Goal: Task Accomplishment & Management: Manage account settings

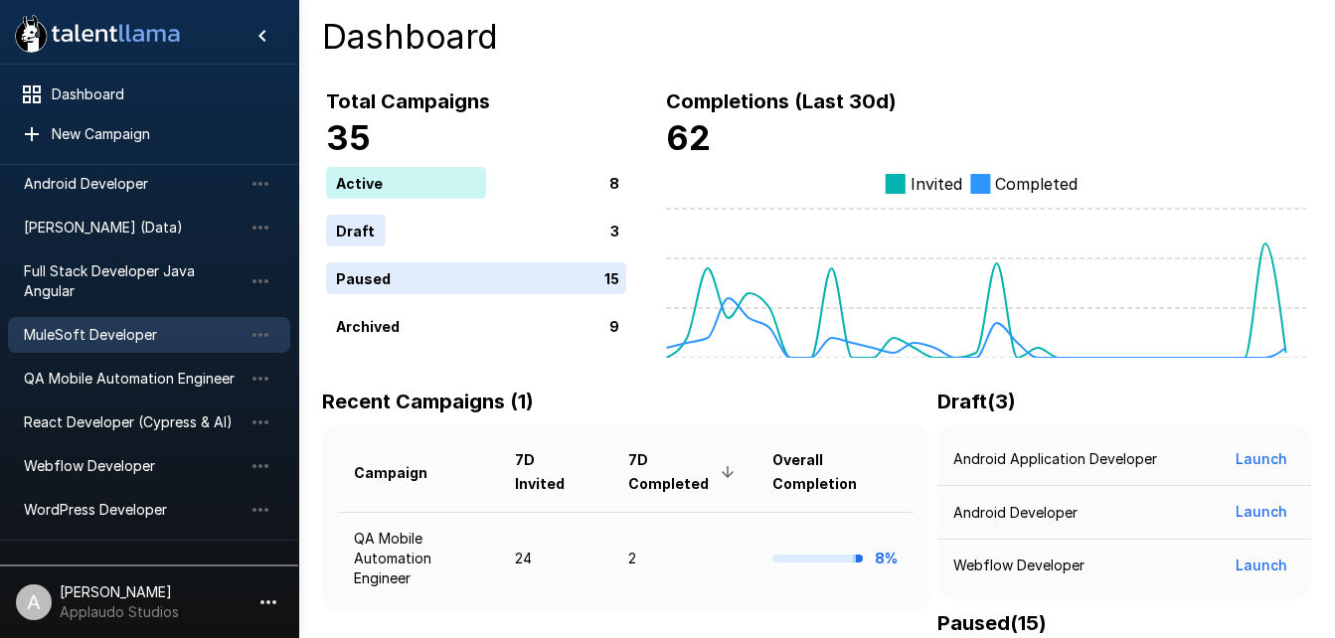
scroll to position [111, 0]
click at [262, 226] on icon "button" at bounding box center [261, 227] width 16 height 4
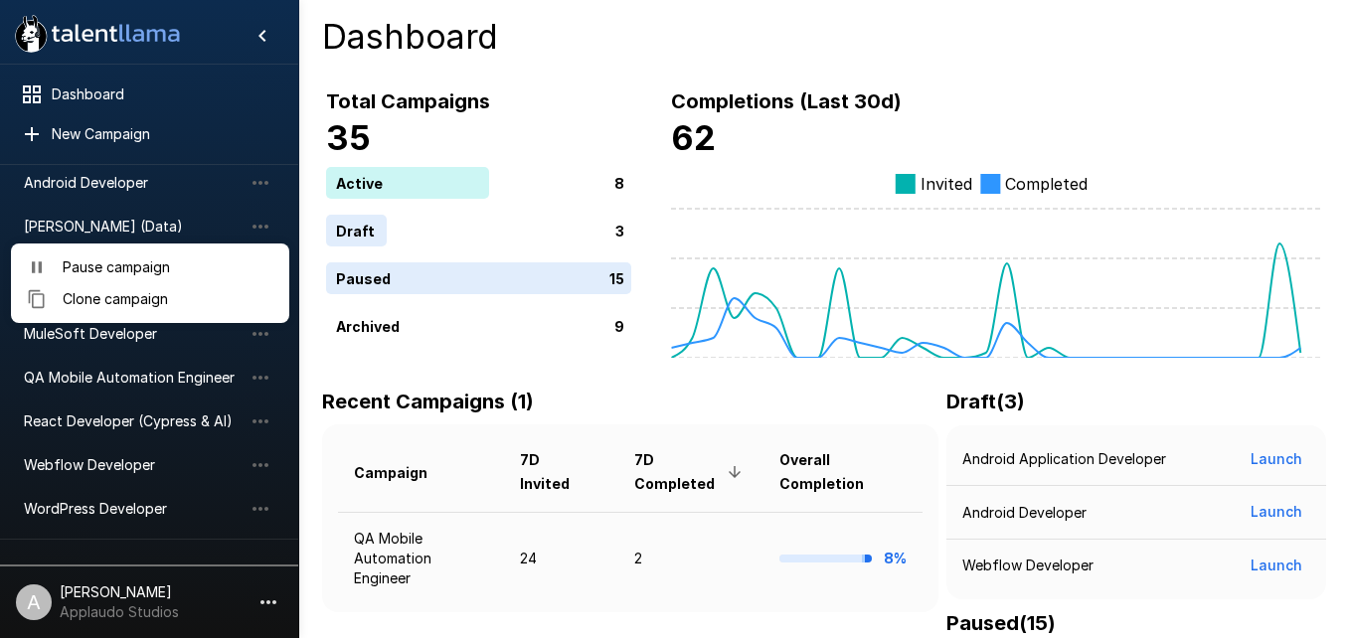
click at [184, 213] on div at bounding box center [675, 319] width 1350 height 638
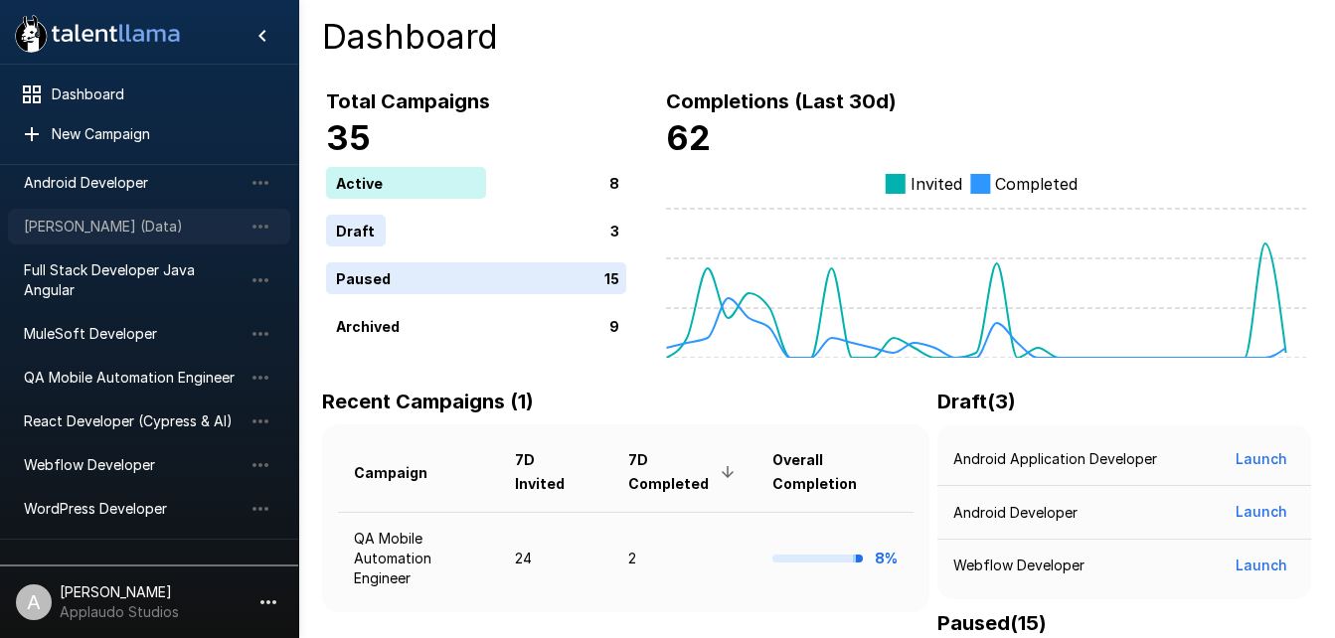
click at [125, 218] on span "[PERSON_NAME] (Data)" at bounding box center [133, 227] width 219 height 20
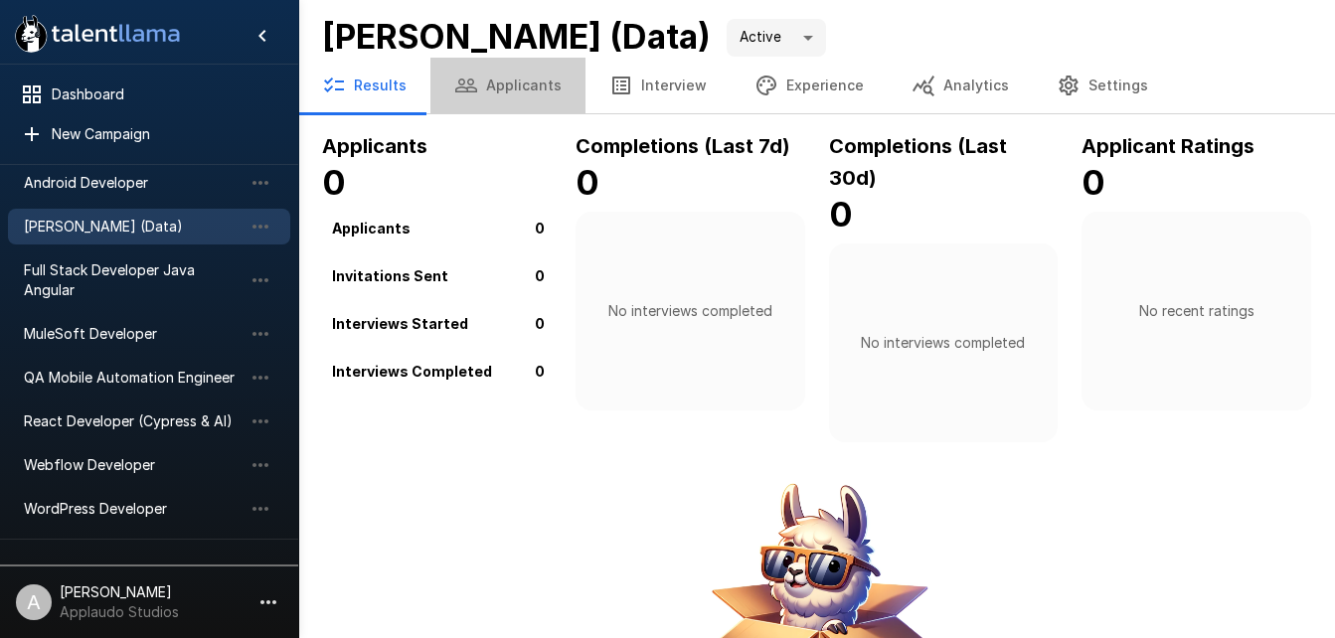
click at [507, 89] on button "Applicants" at bounding box center [508, 86] width 155 height 56
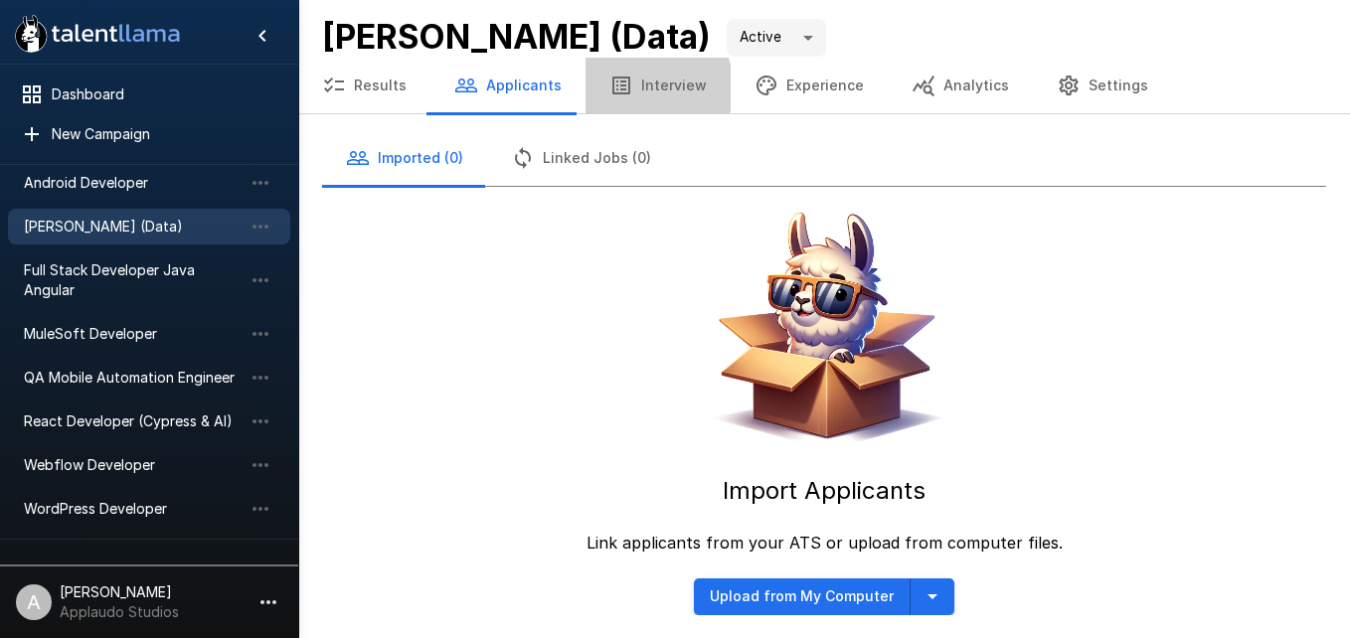
click at [638, 88] on button "Interview" at bounding box center [658, 86] width 145 height 56
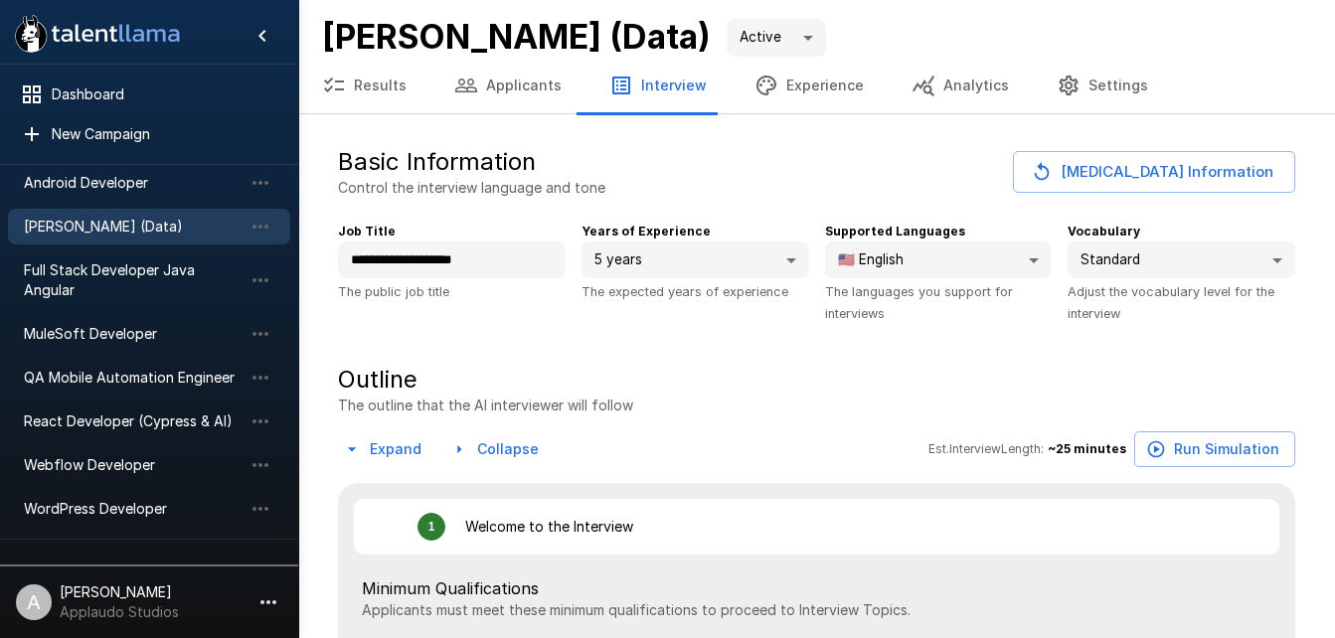
type textarea "*"
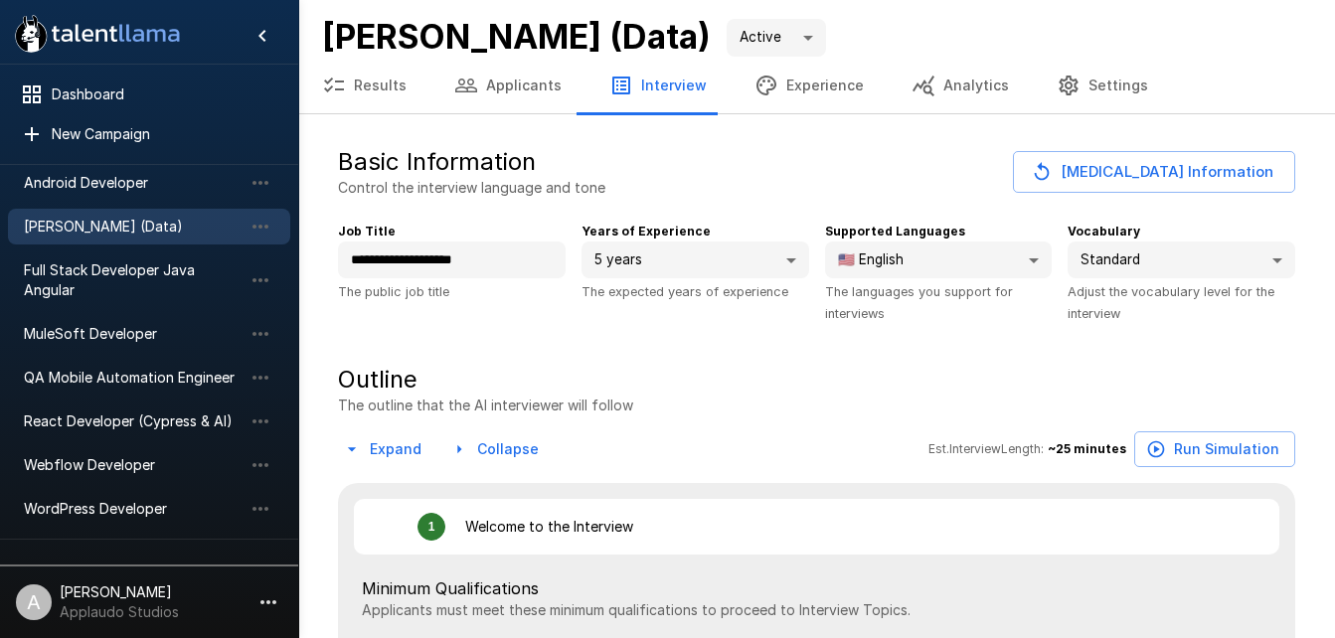
type textarea "*"
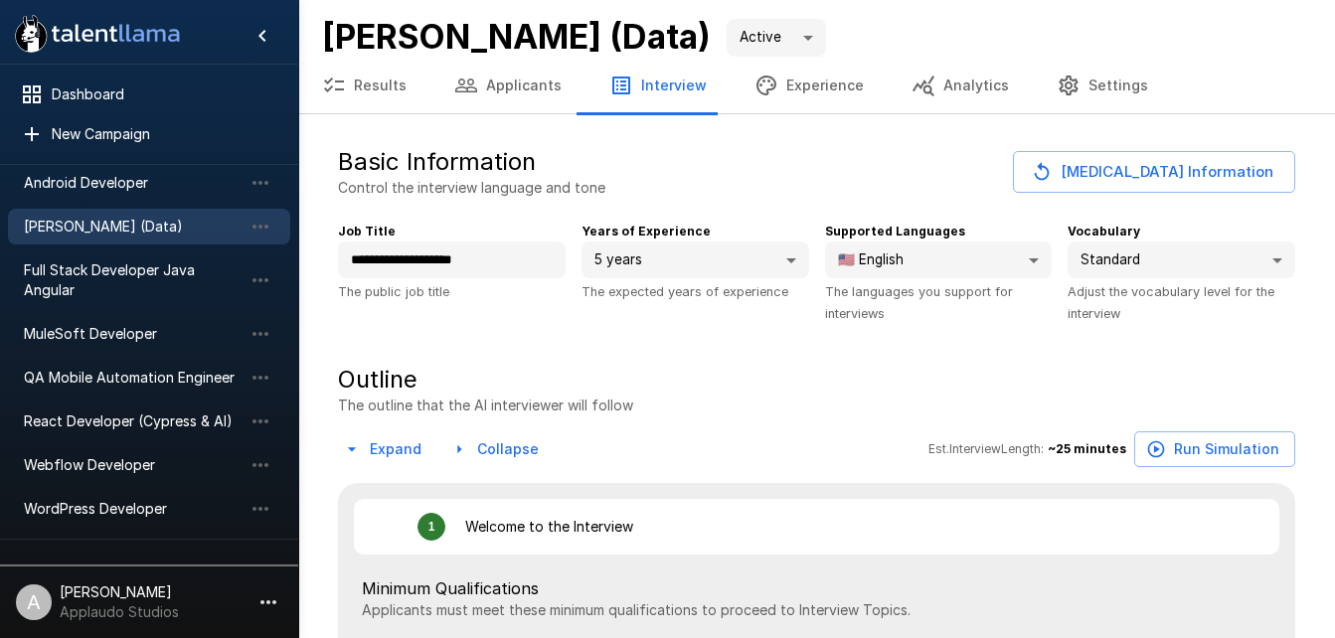
type textarea "*"
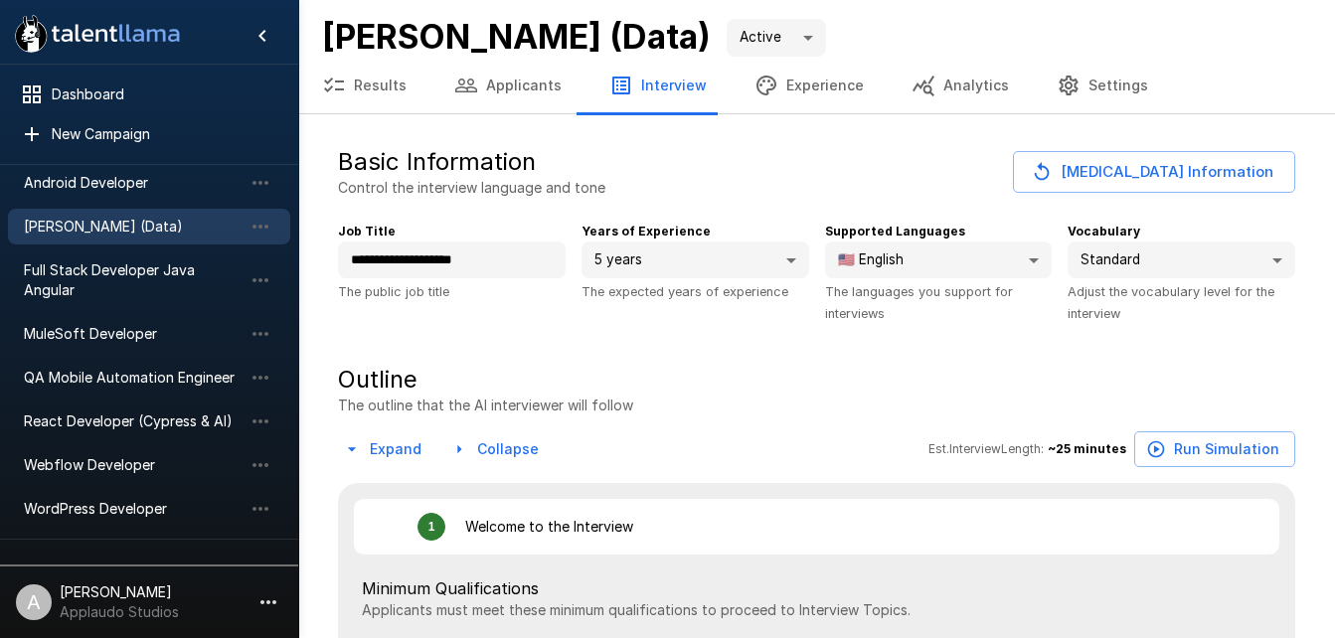
type textarea "*"
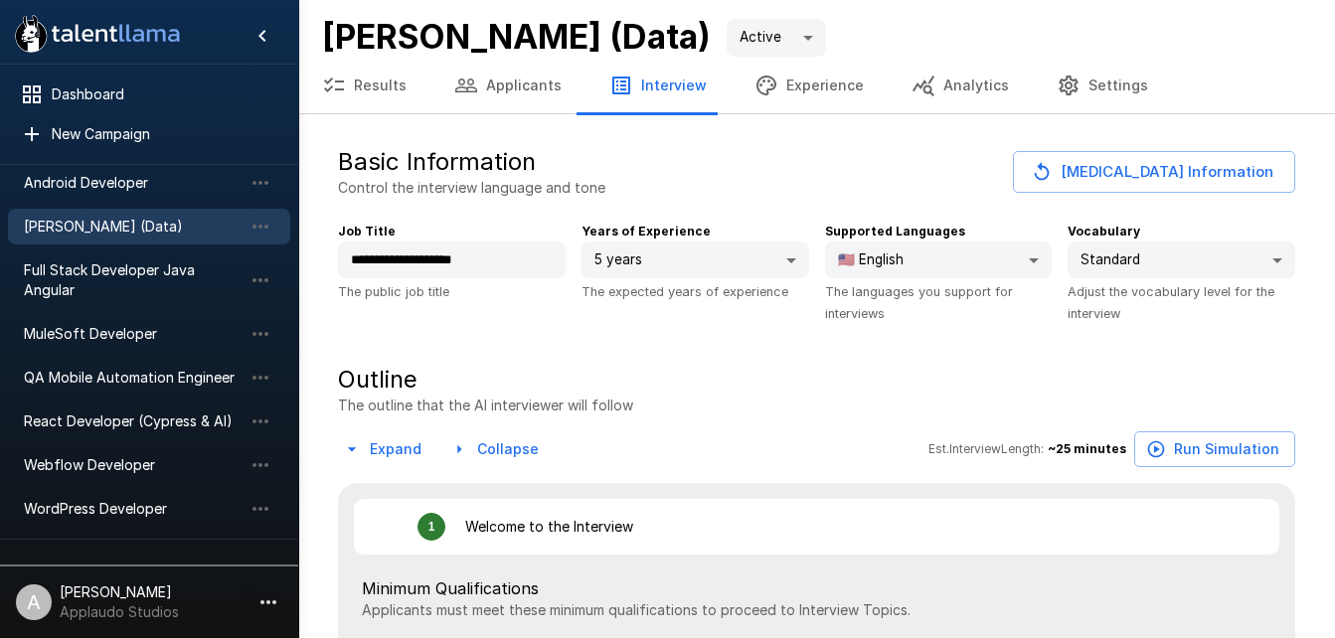
type textarea "*"
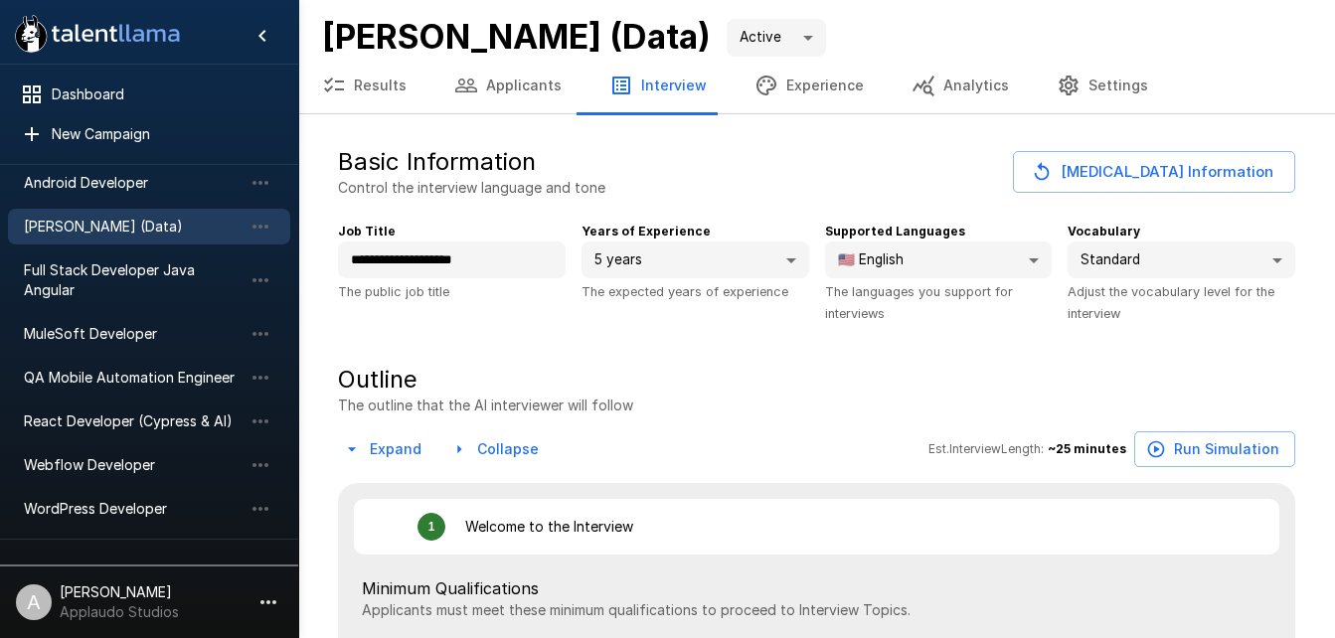
type textarea "*"
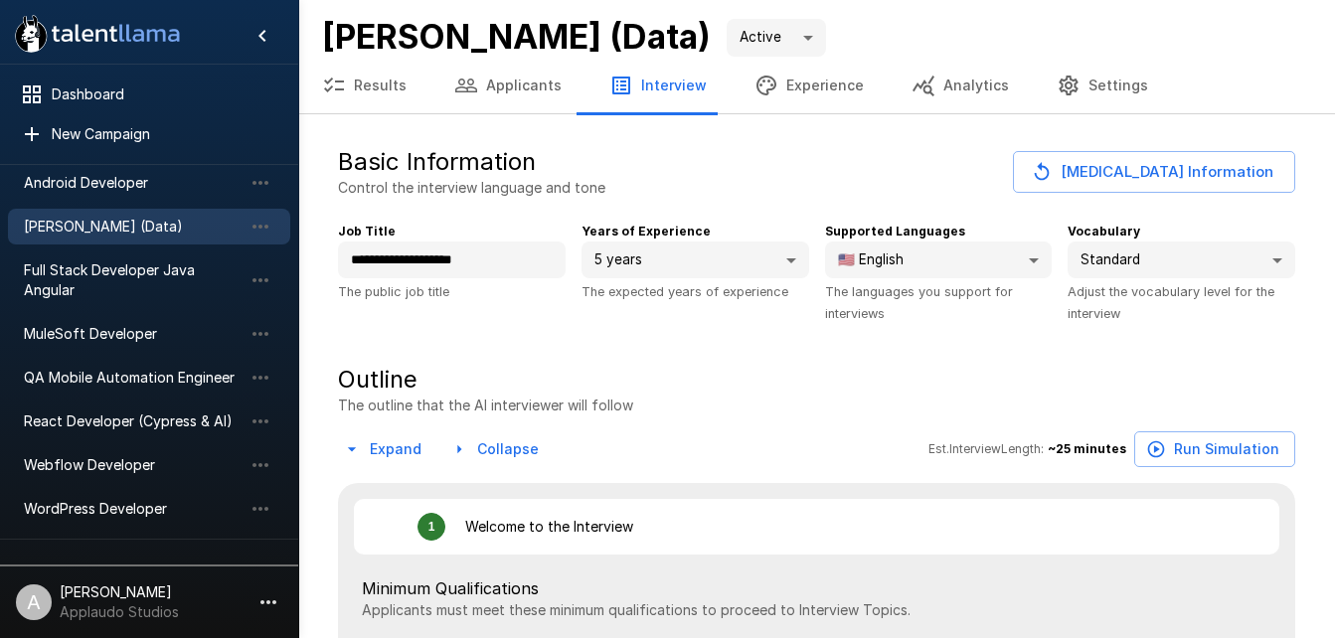
type textarea "*"
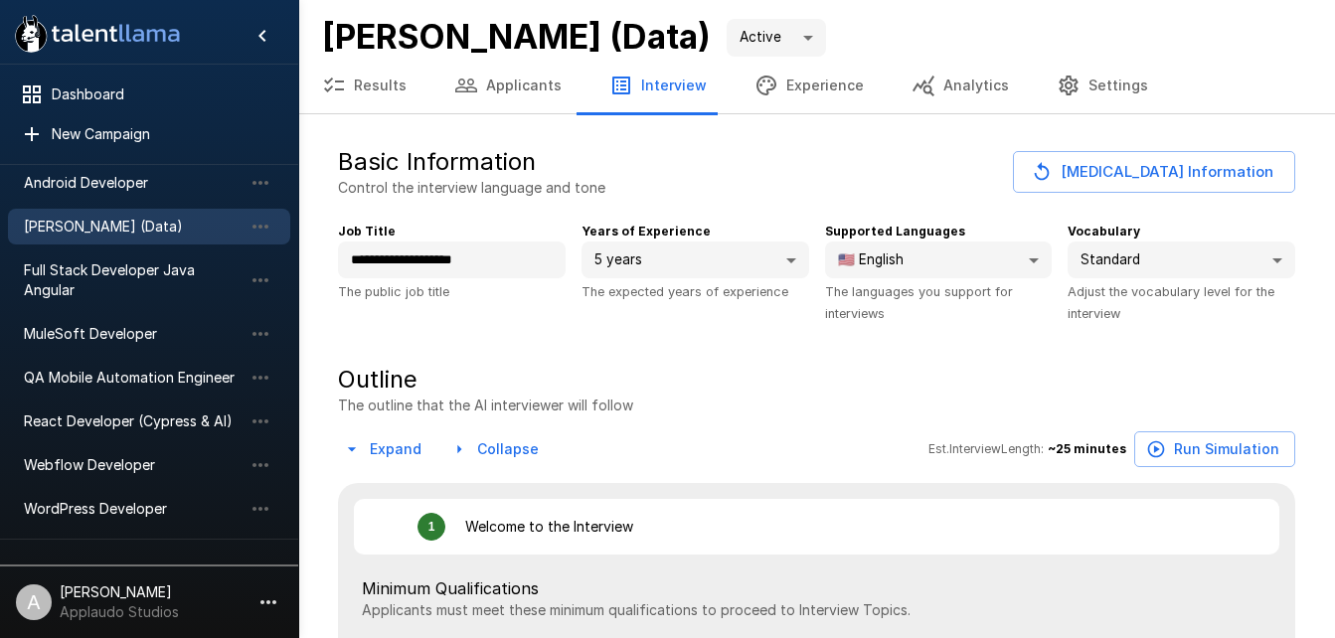
type textarea "*"
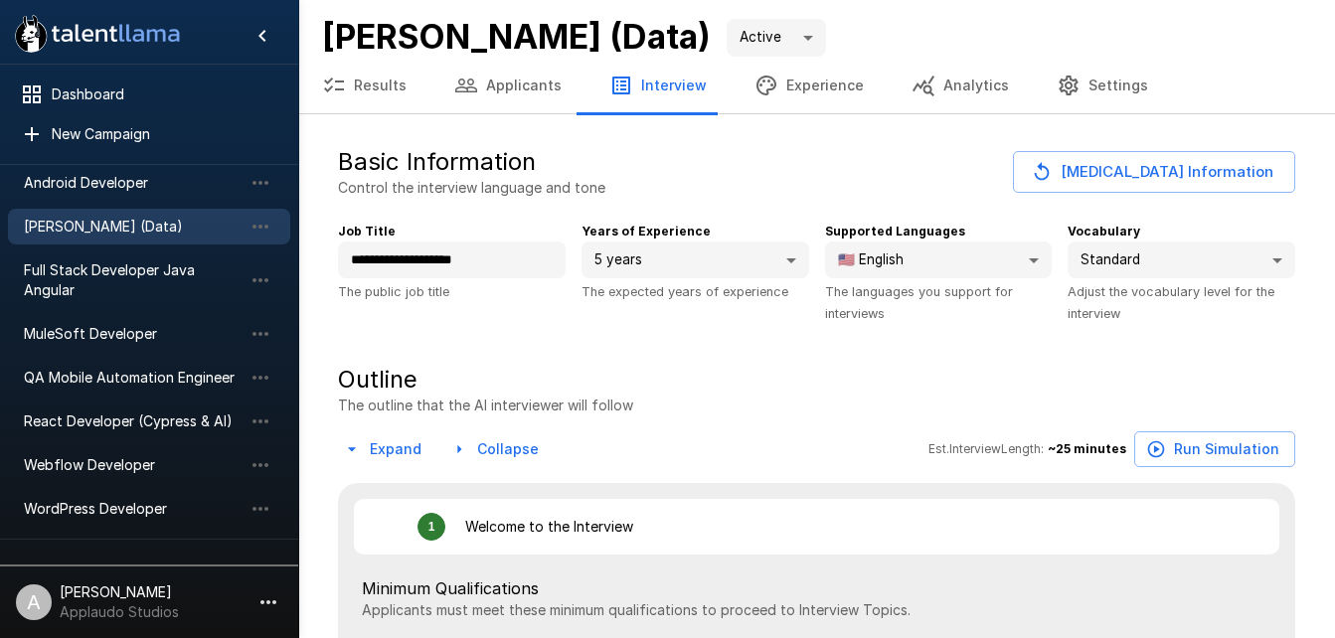
type textarea "*"
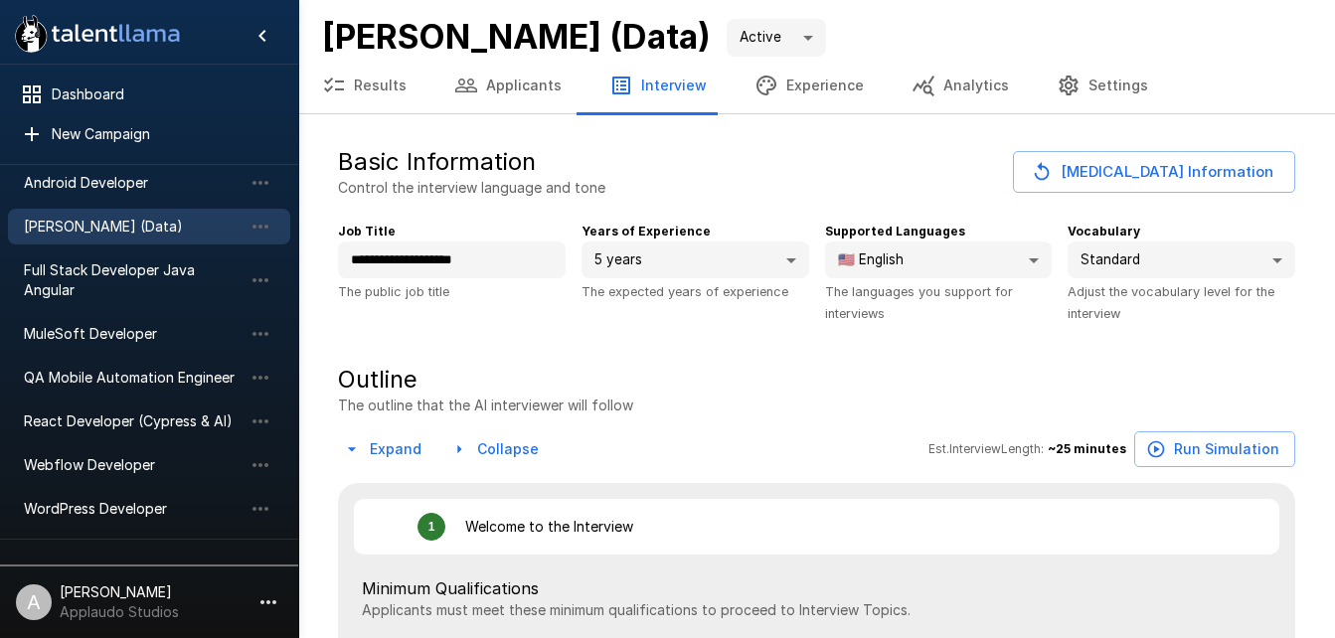
type textarea "*"
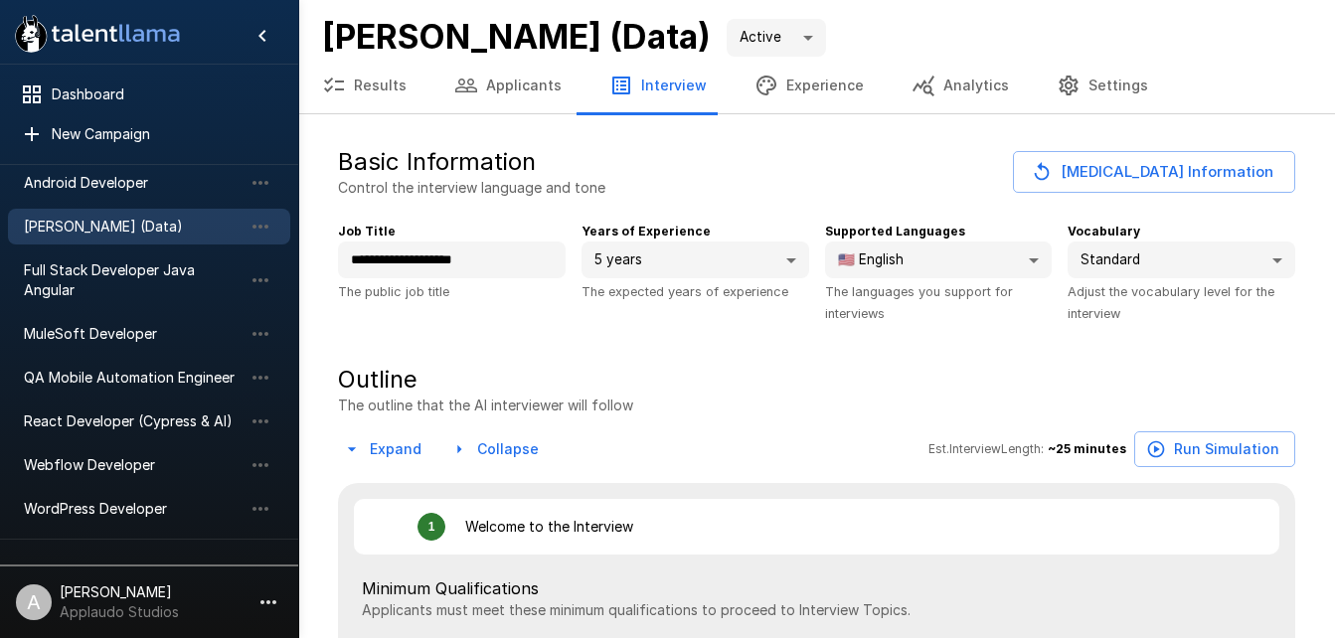
type textarea "*"
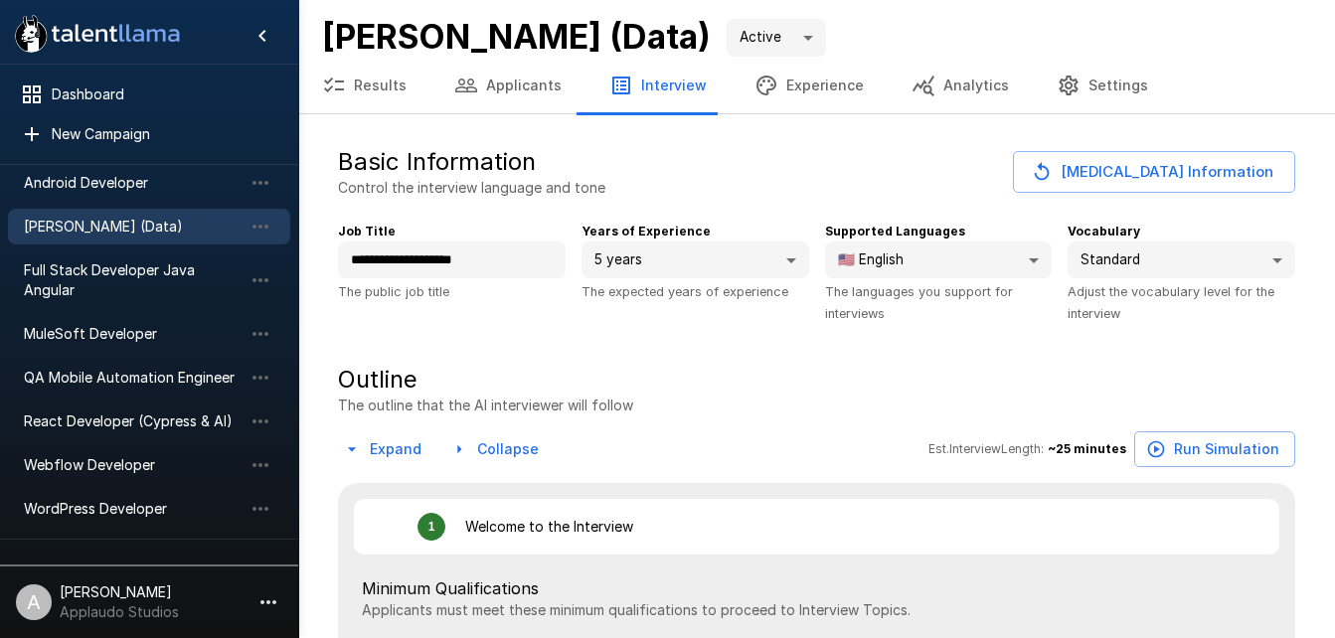
type textarea "*"
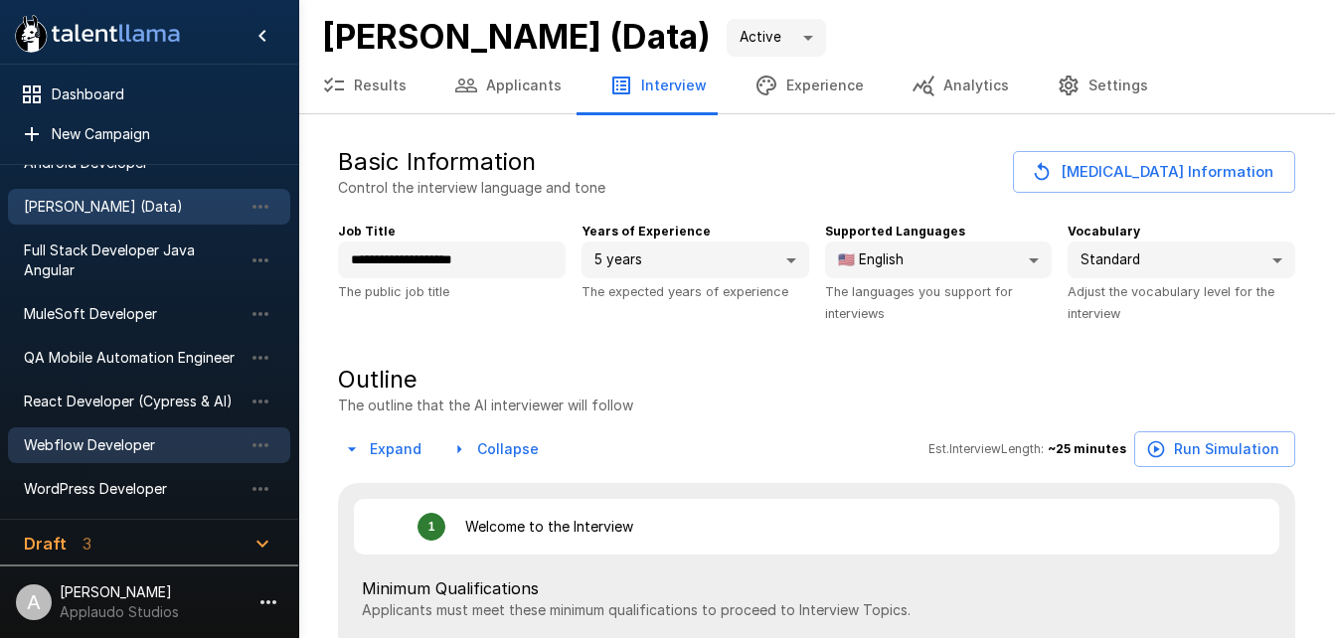
scroll to position [109, 0]
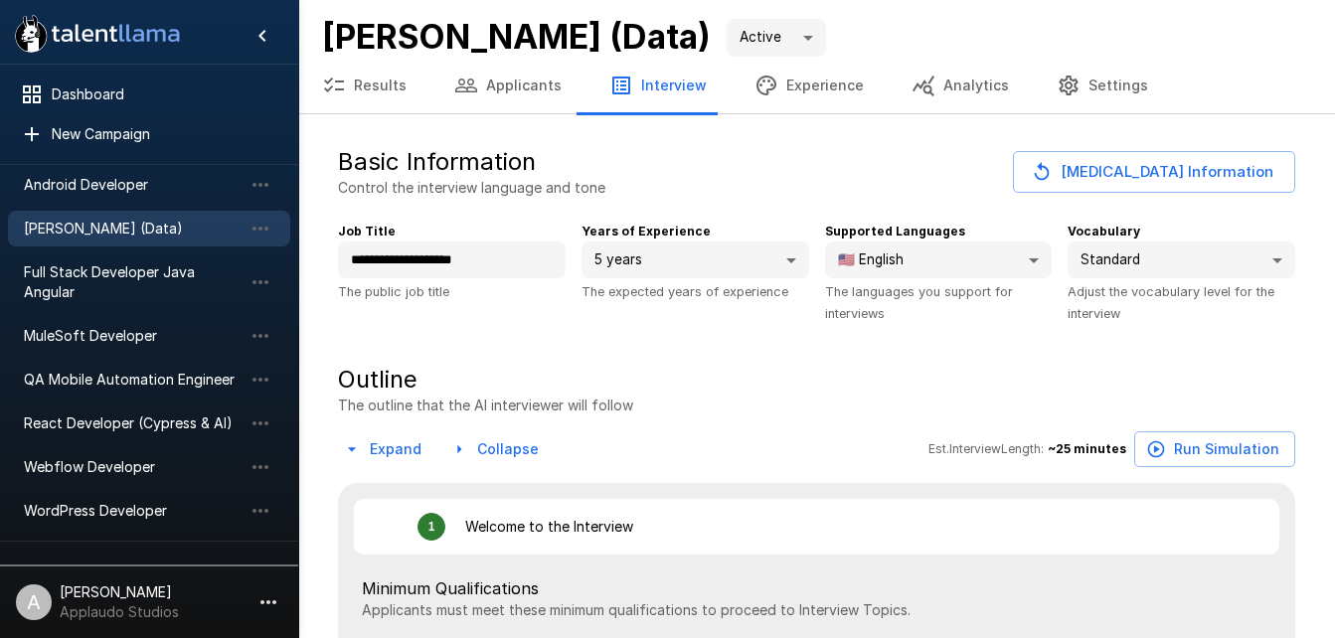
type textarea "*"
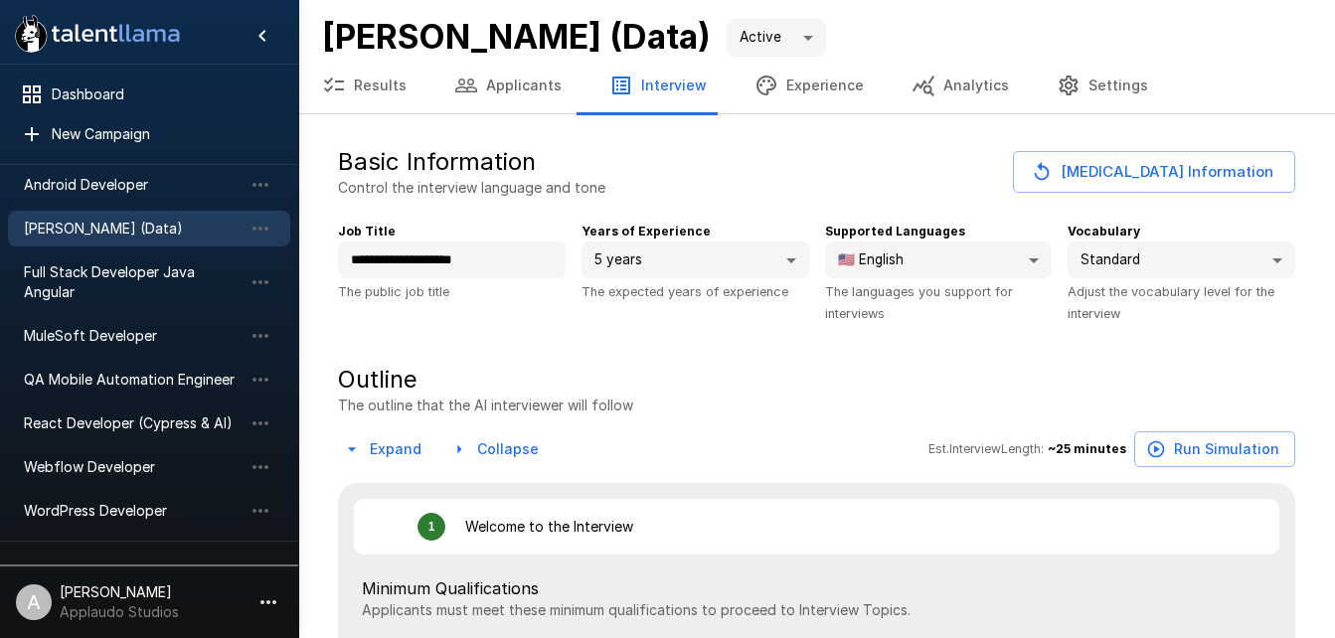
type textarea "*"
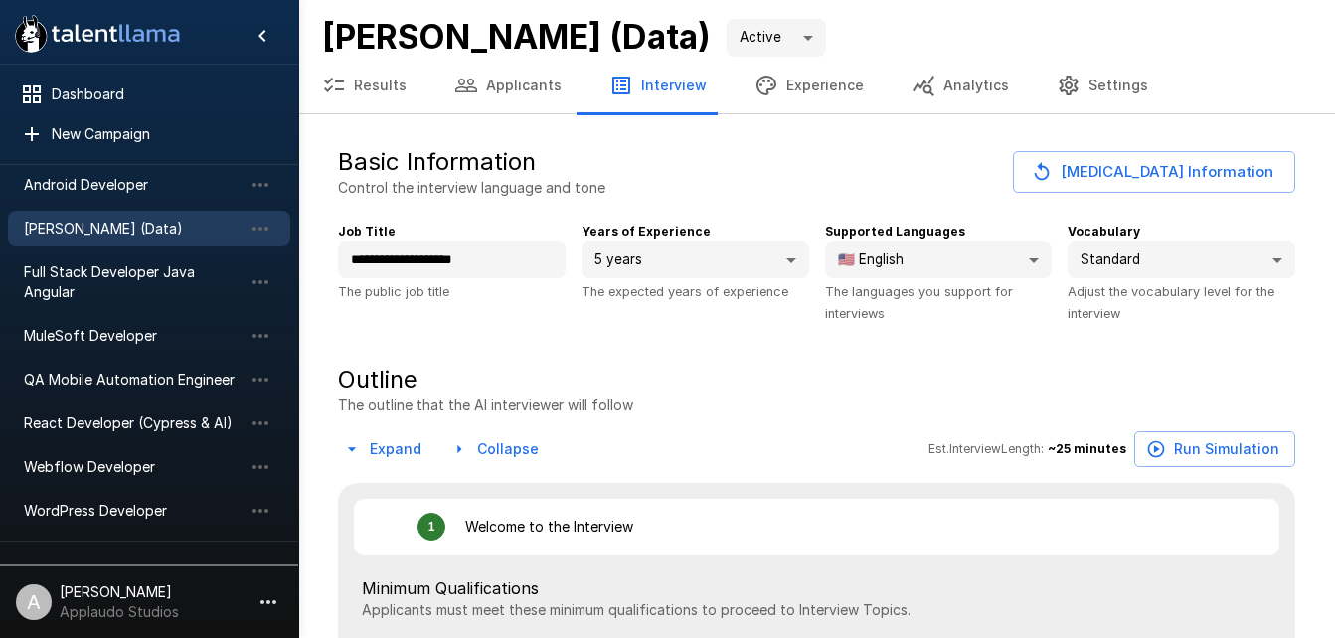
type textarea "*"
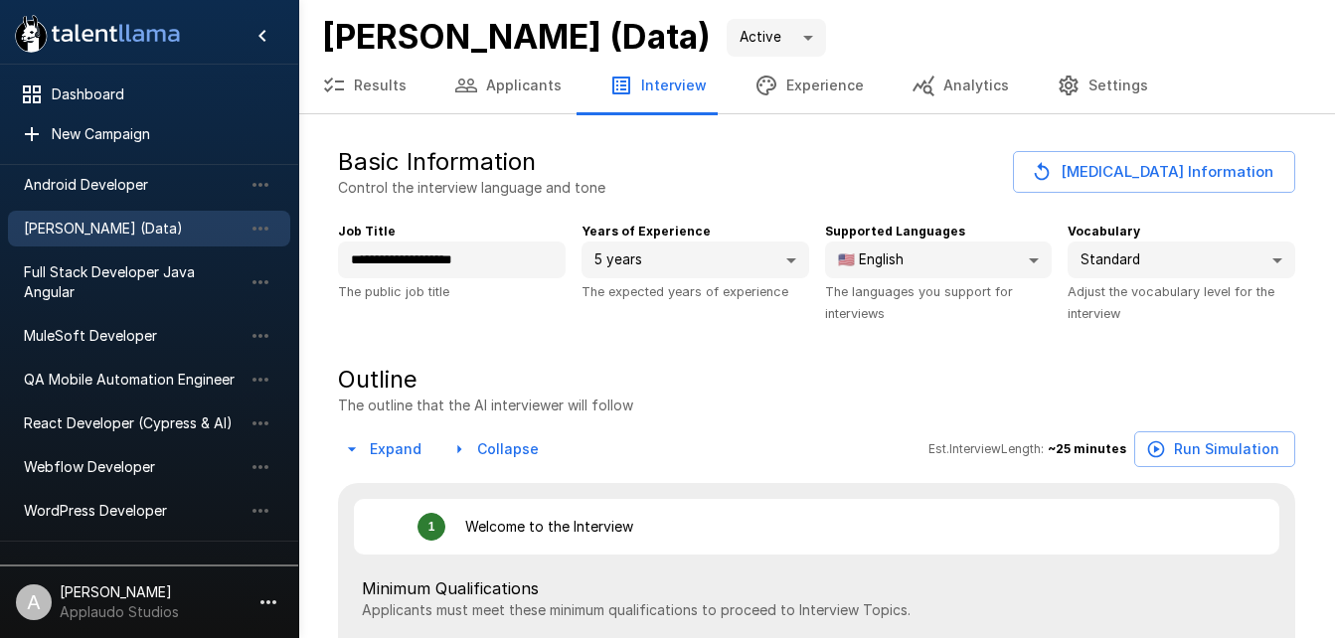
type textarea "*"
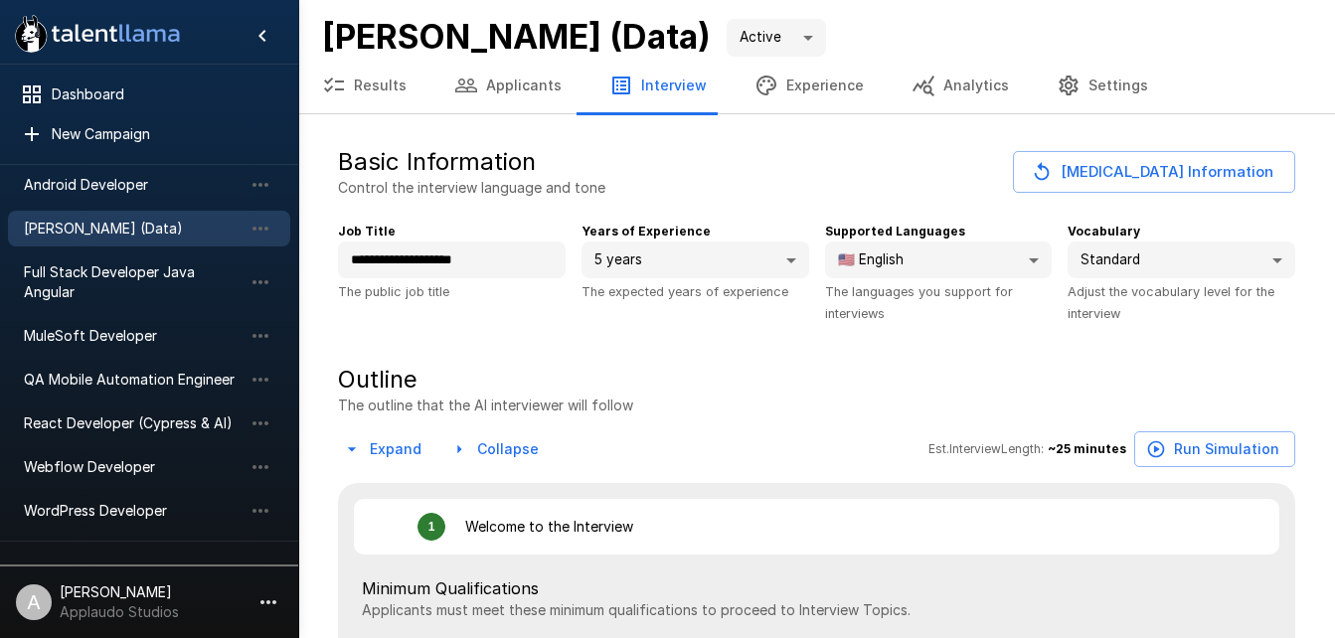
type textarea "*"
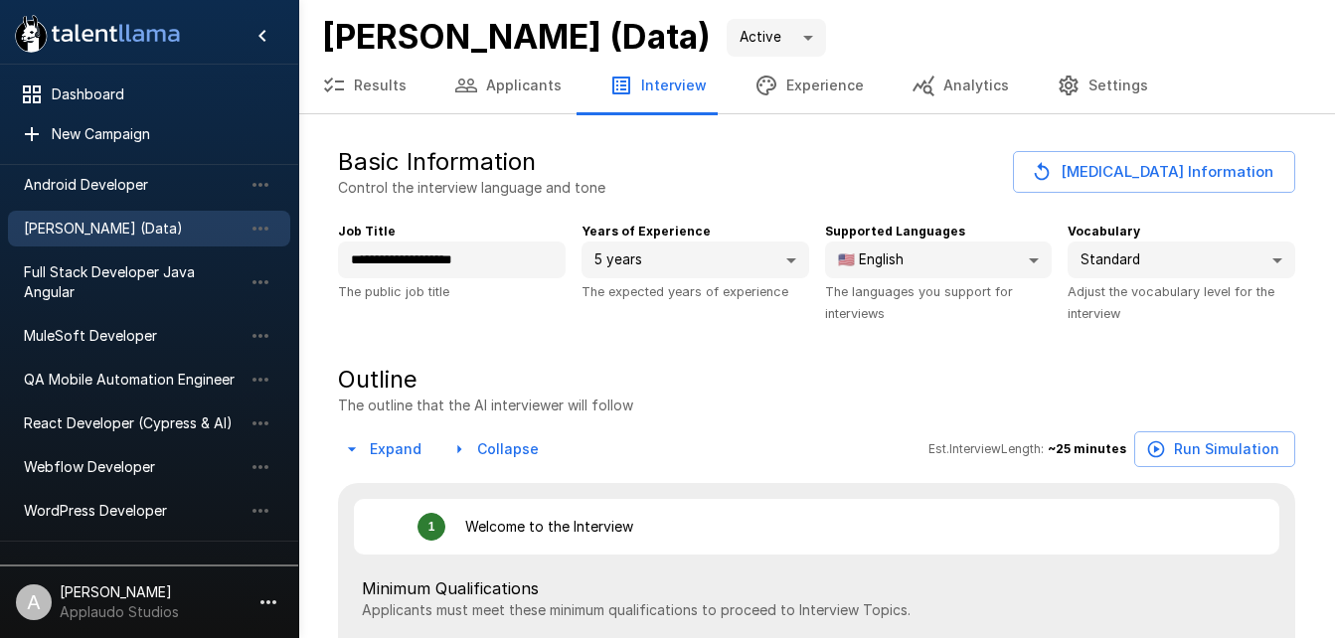
type textarea "*"
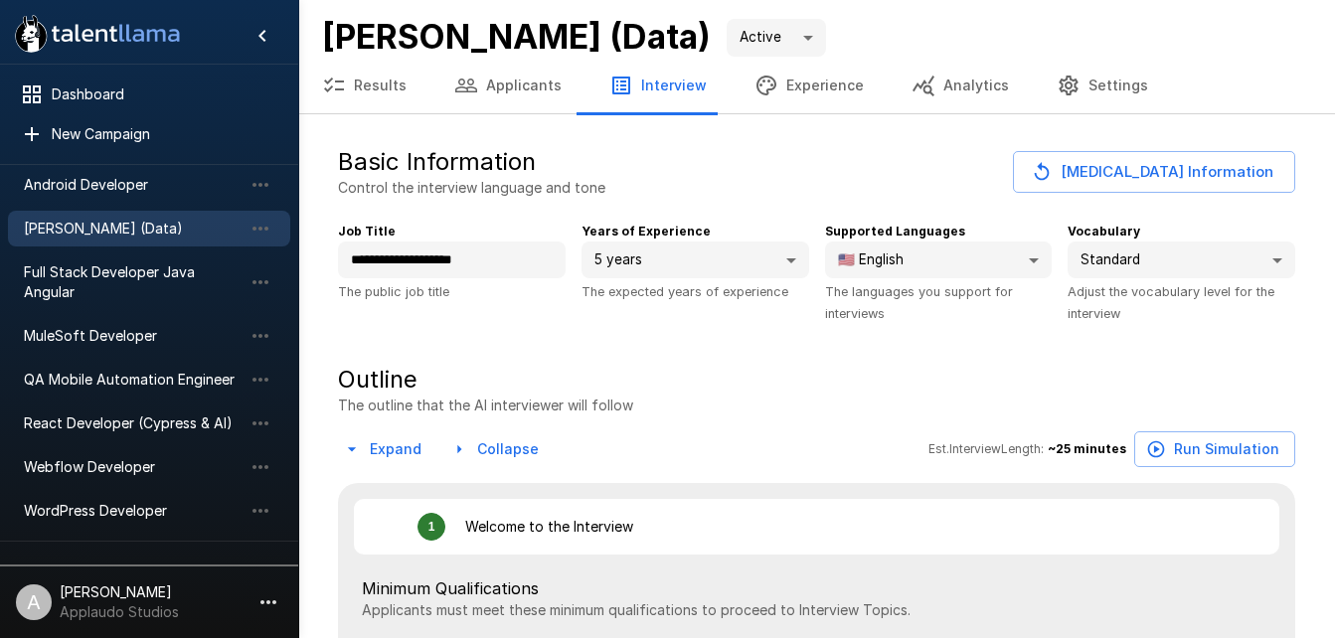
type textarea "*"
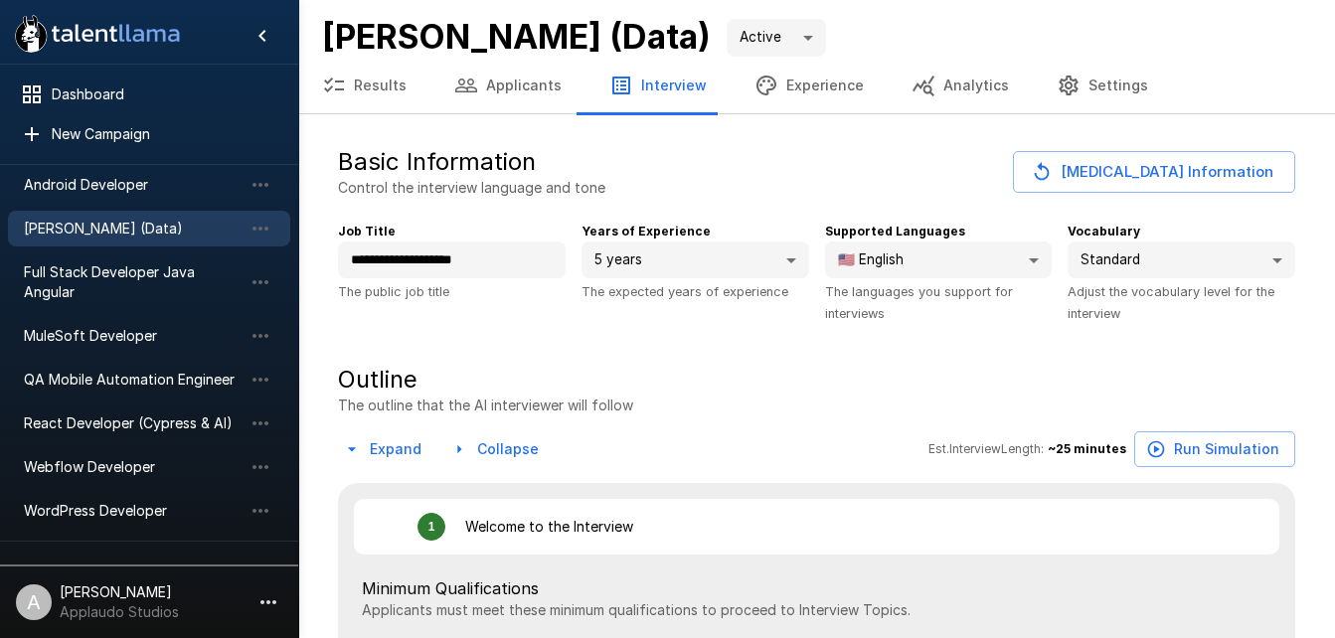
type textarea "*"
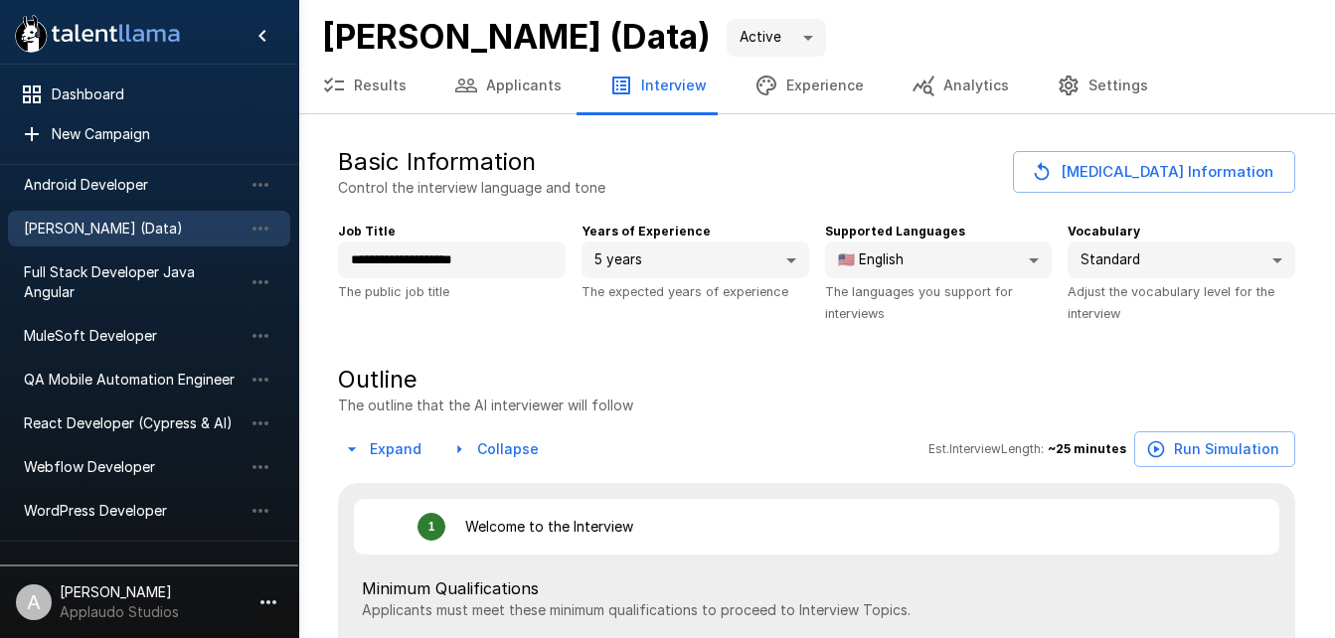
type textarea "*"
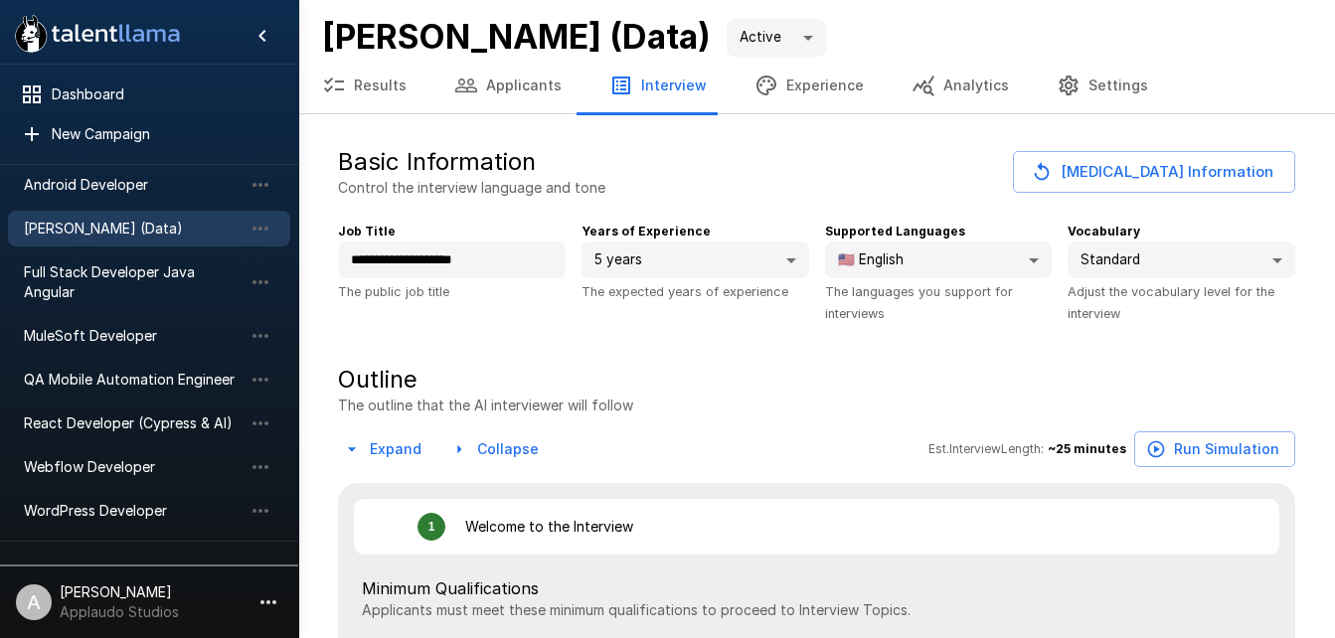
type textarea "*"
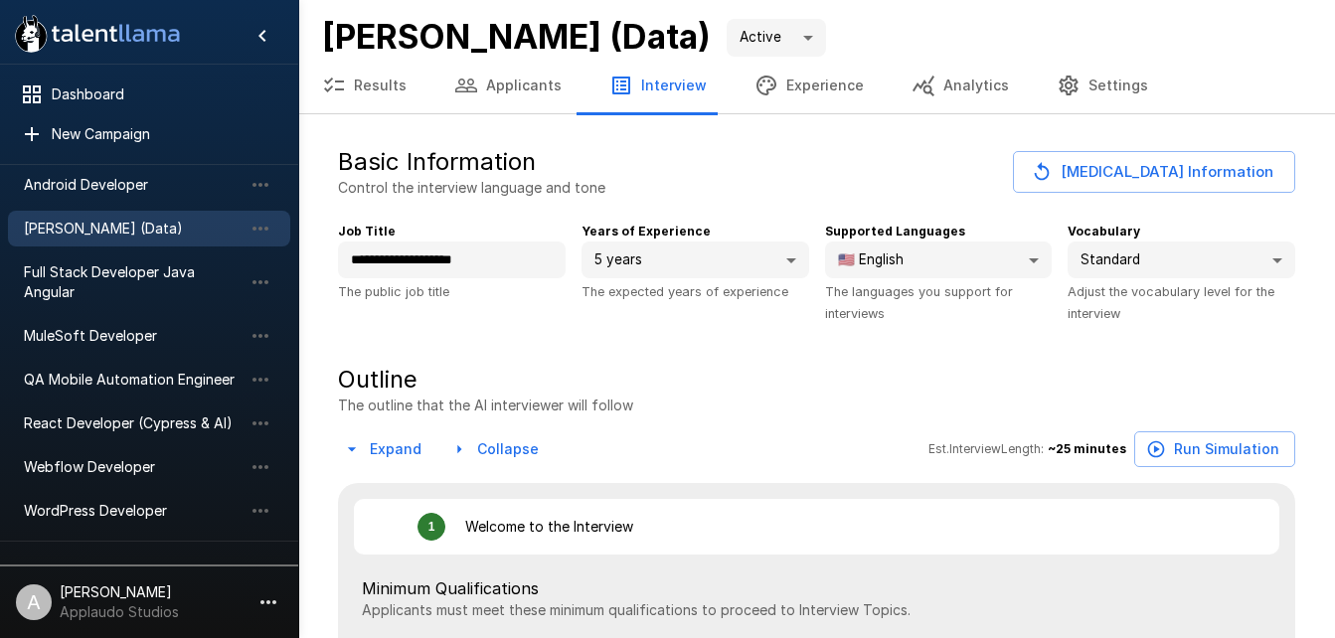
type textarea "*"
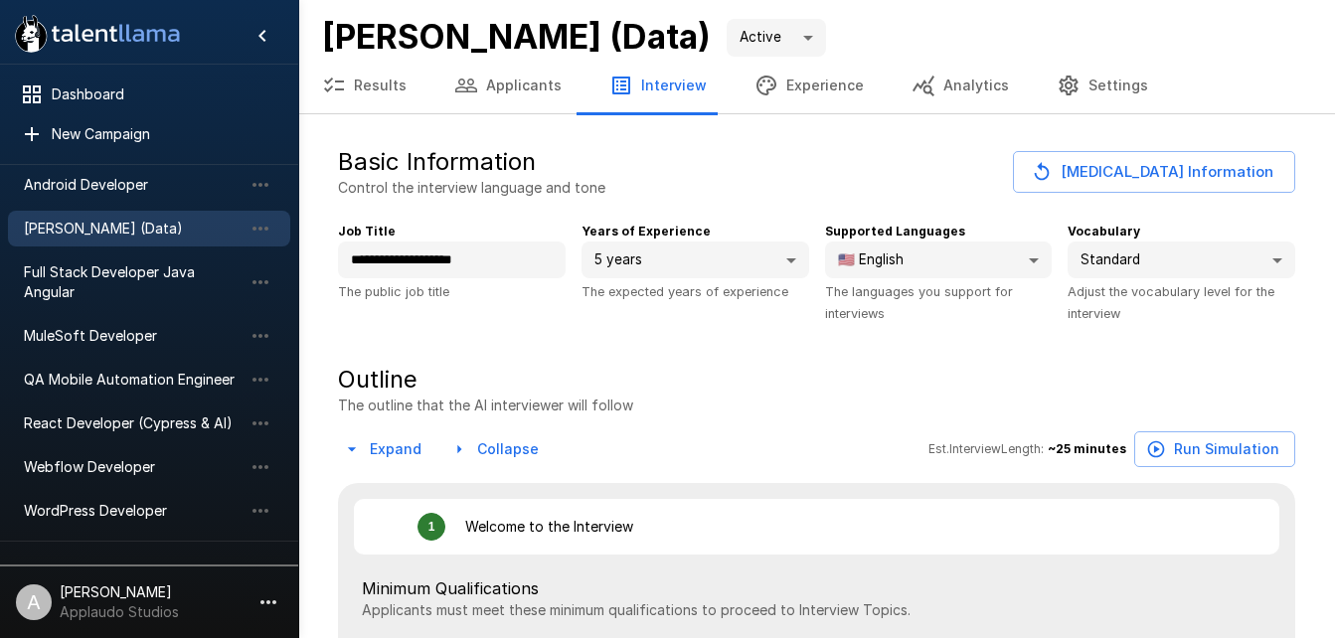
type textarea "*"
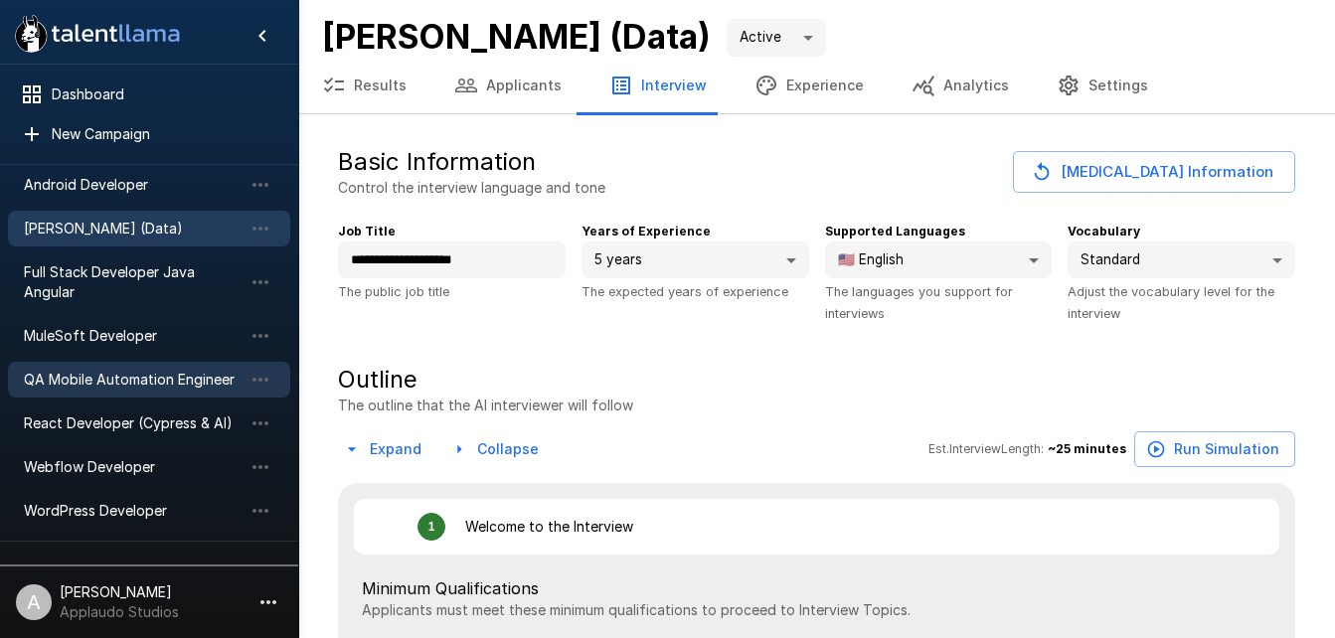
type textarea "*"
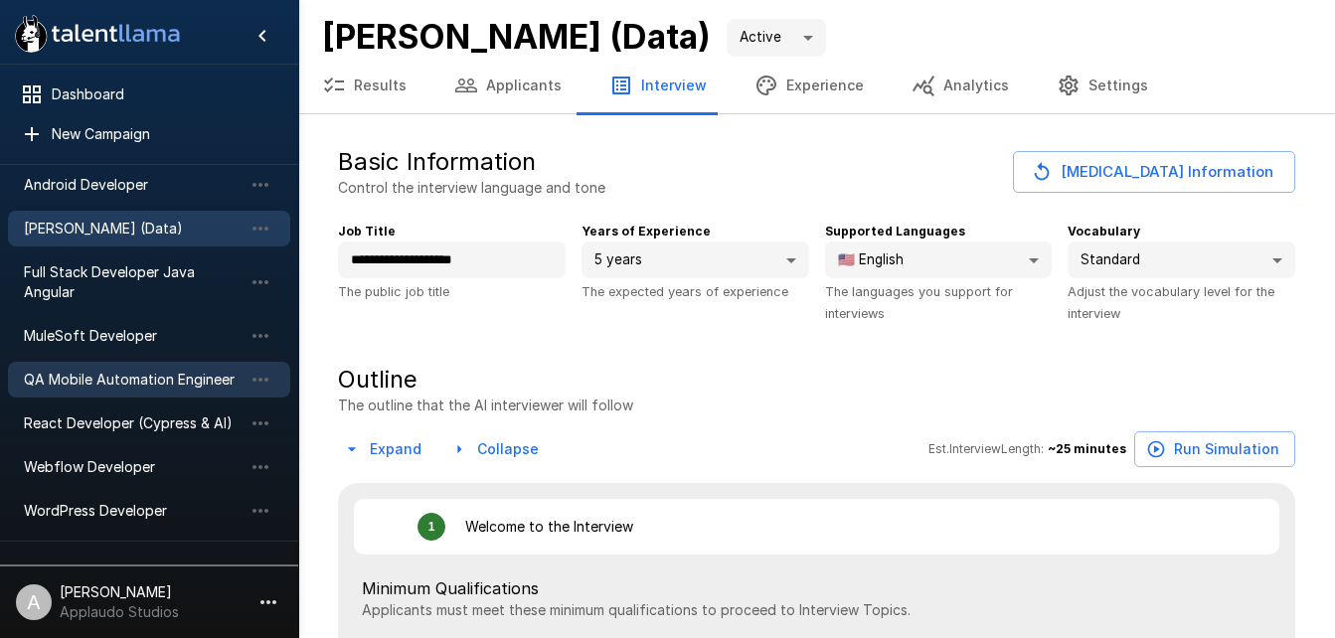
type textarea "*"
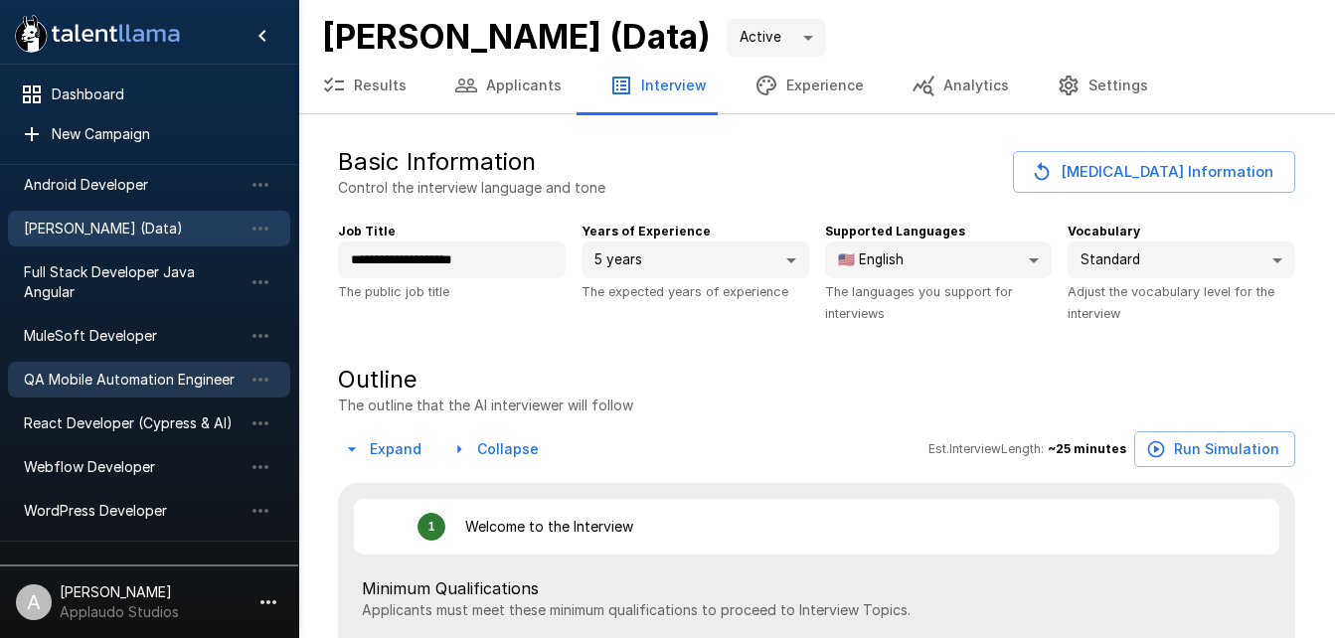
type textarea "*"
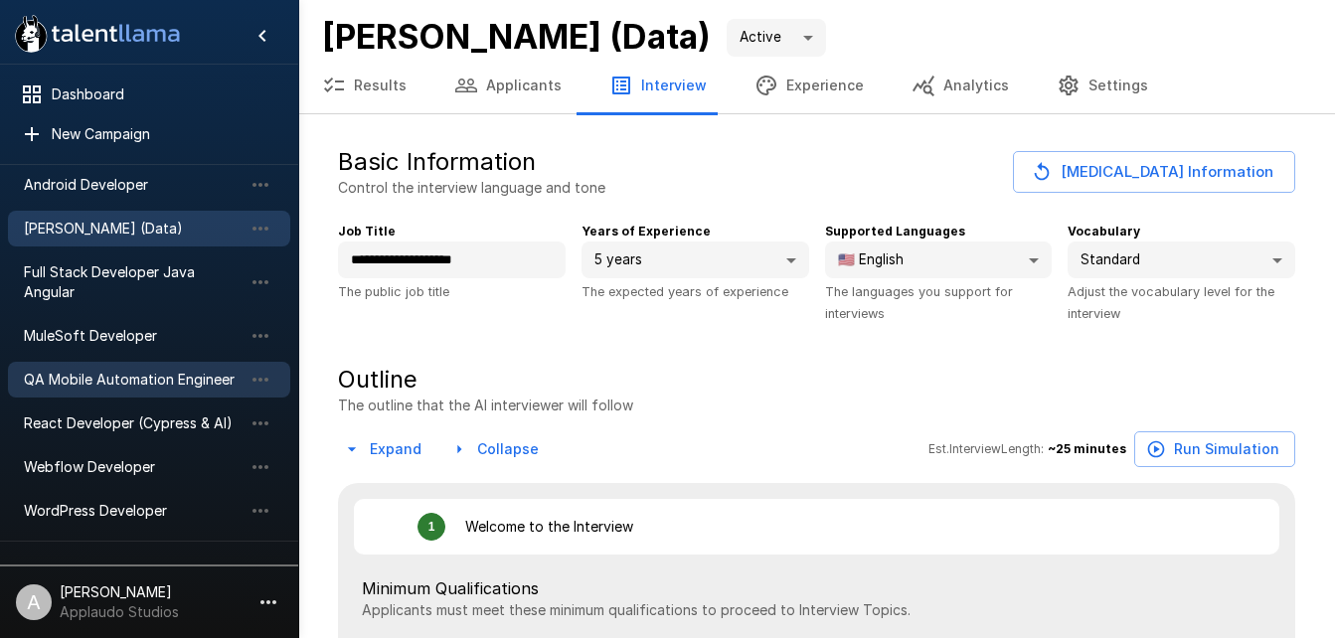
type textarea "*"
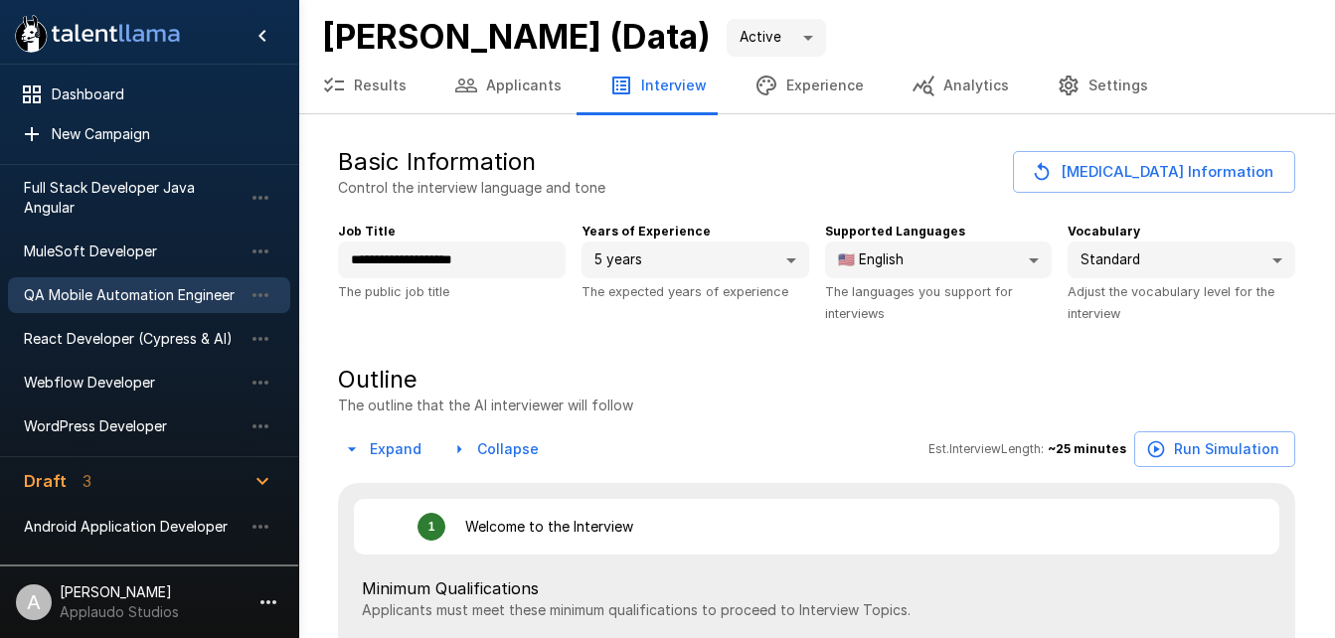
scroll to position [197, 0]
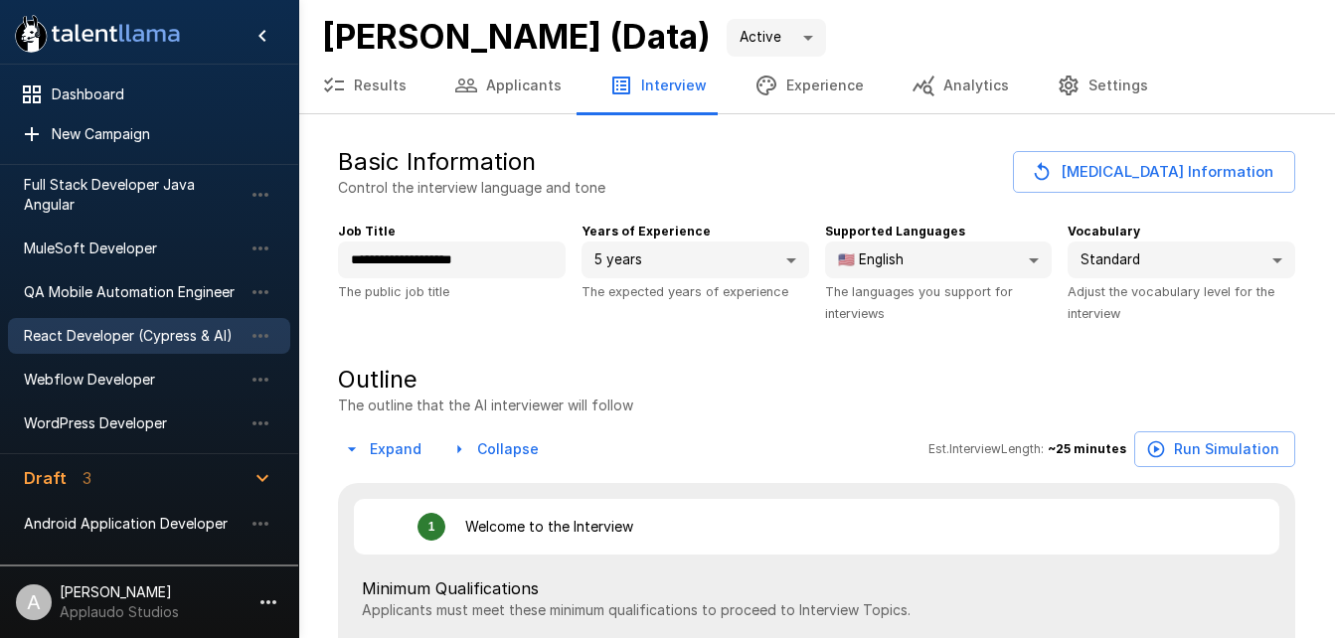
type textarea "*"
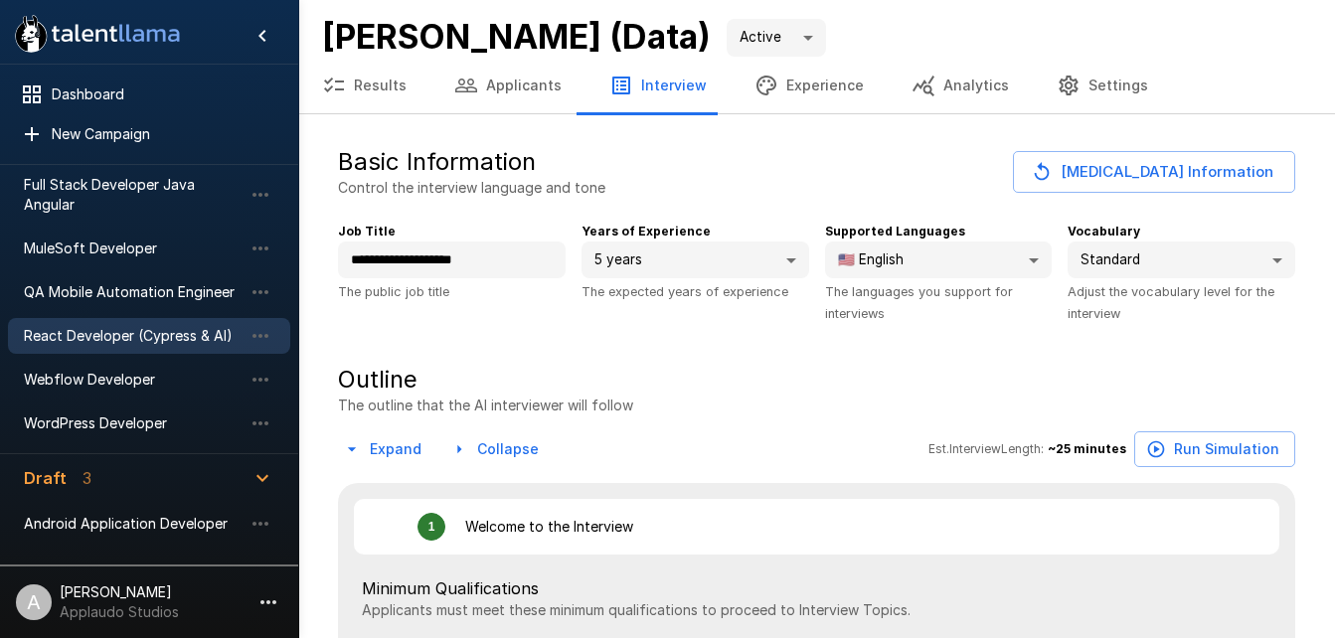
type textarea "*"
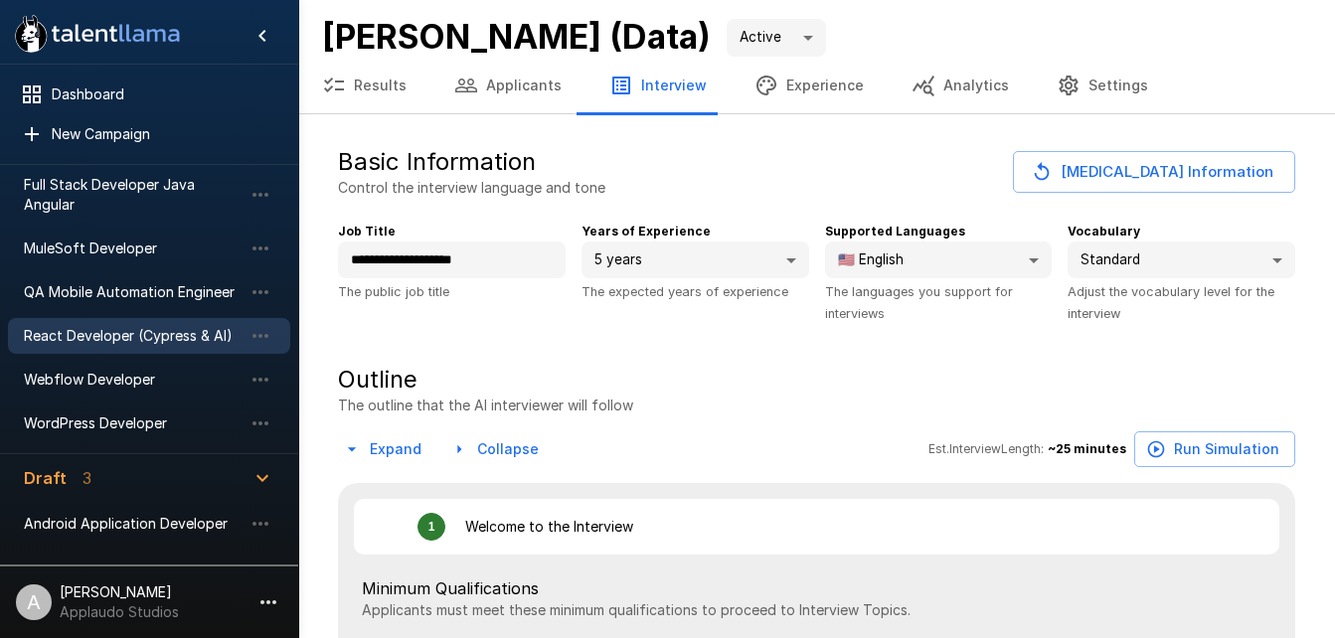
type textarea "*"
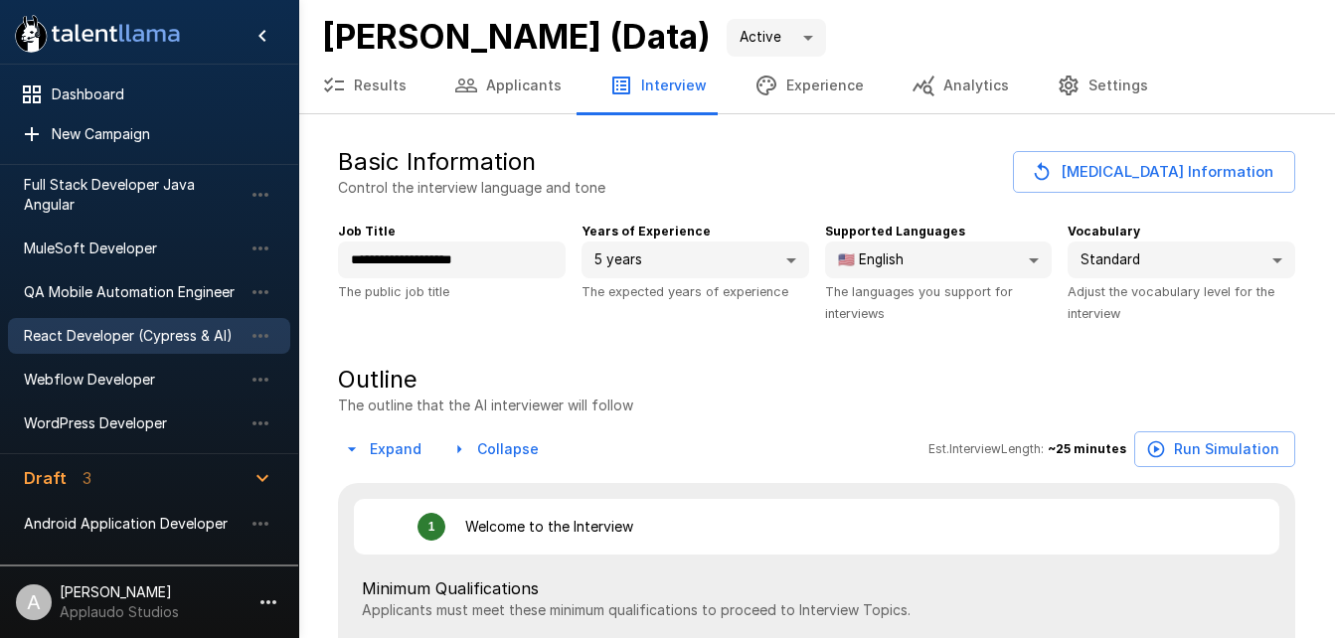
type textarea "*"
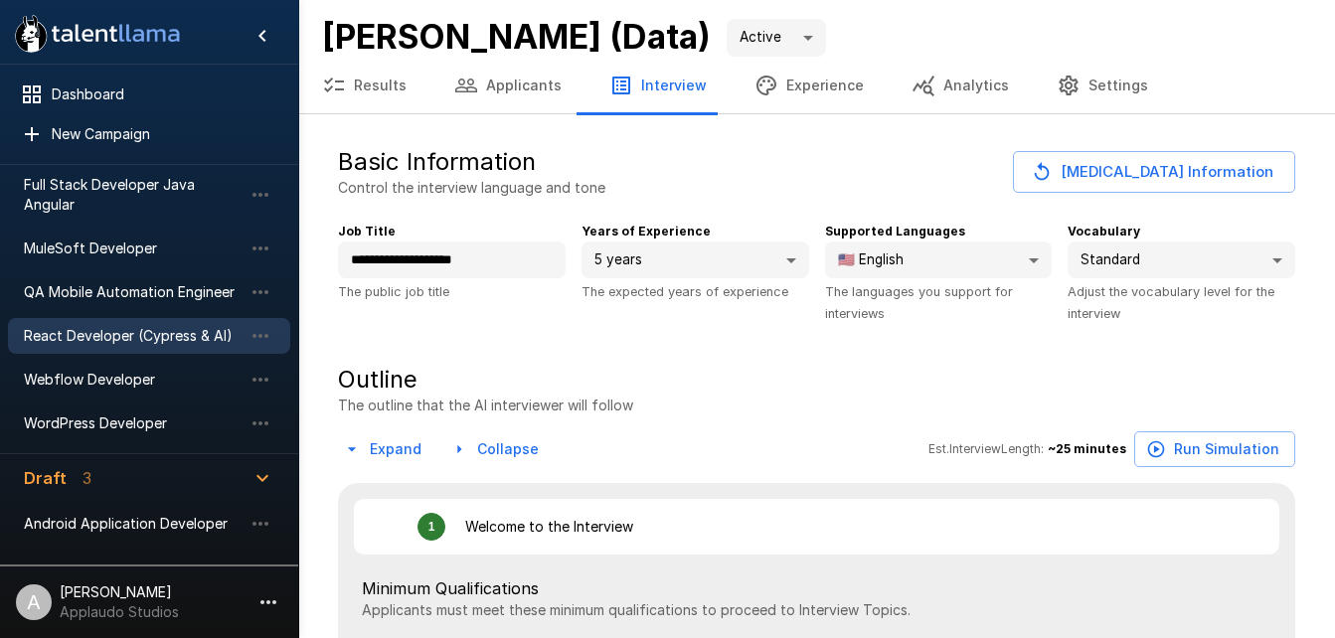
type textarea "*"
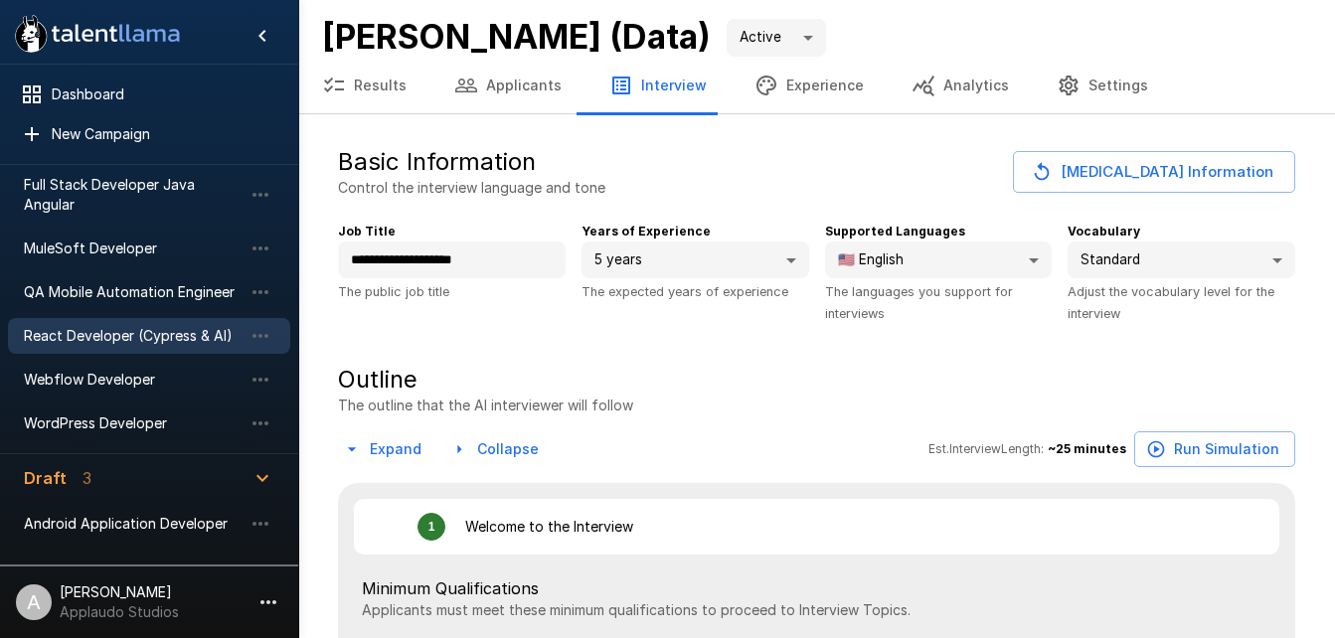
type textarea "*"
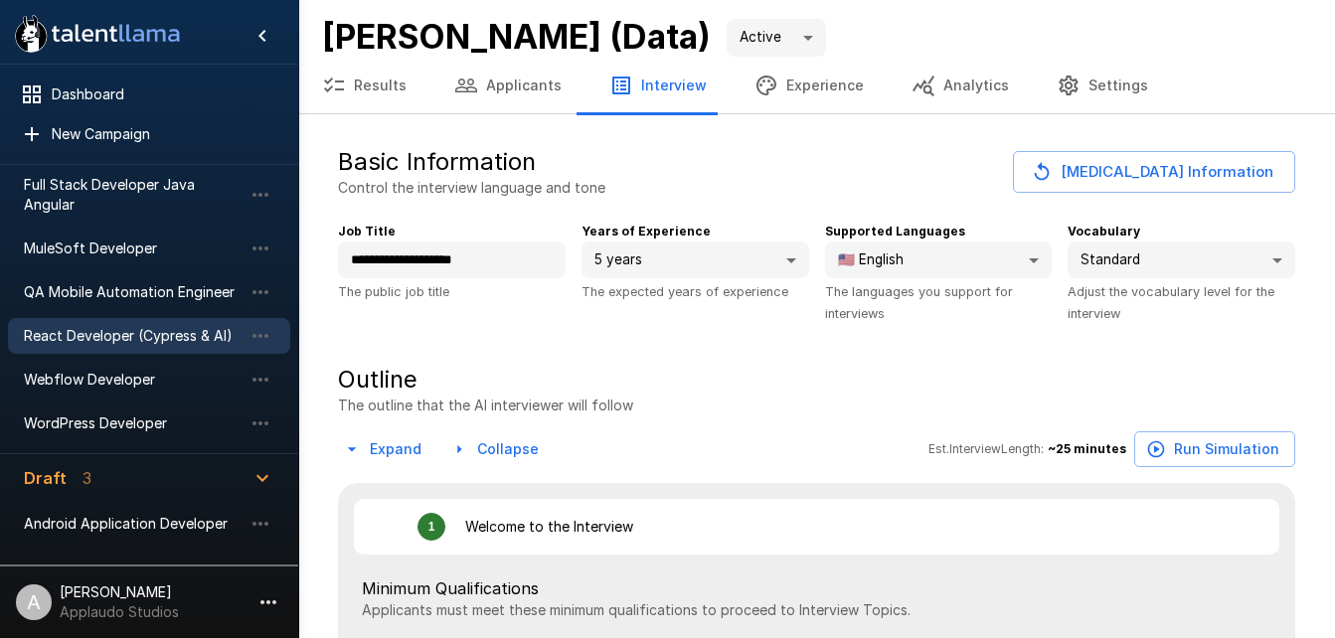
type textarea "*"
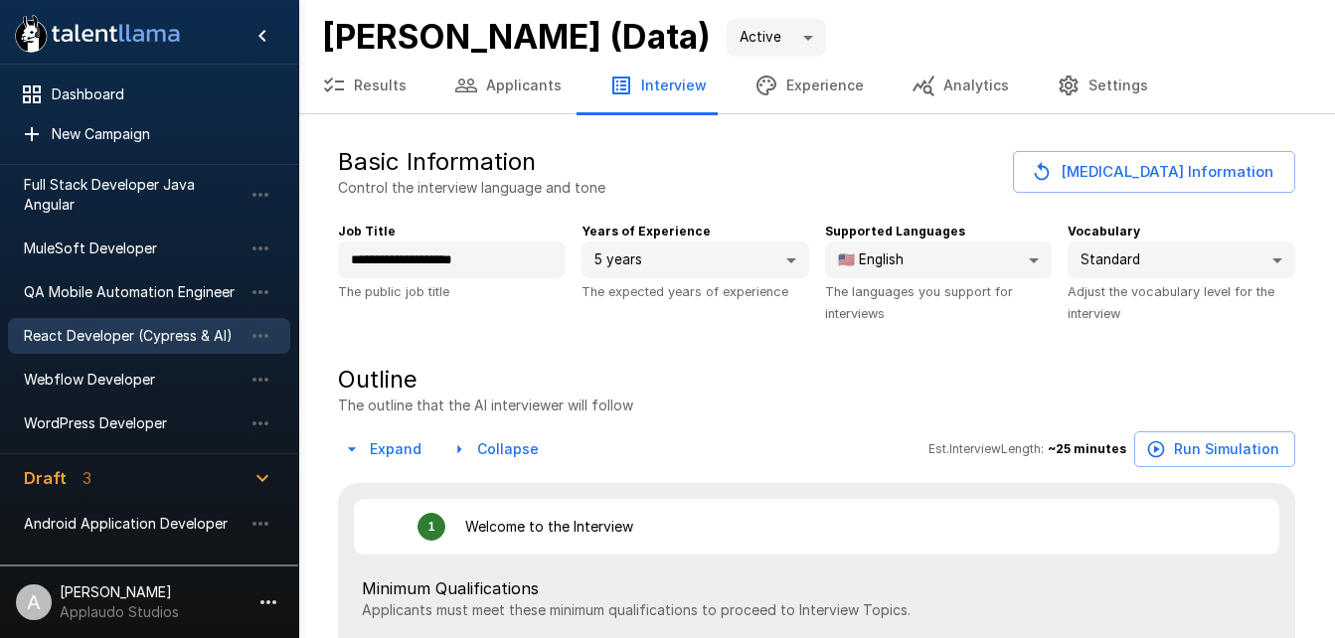
type textarea "*"
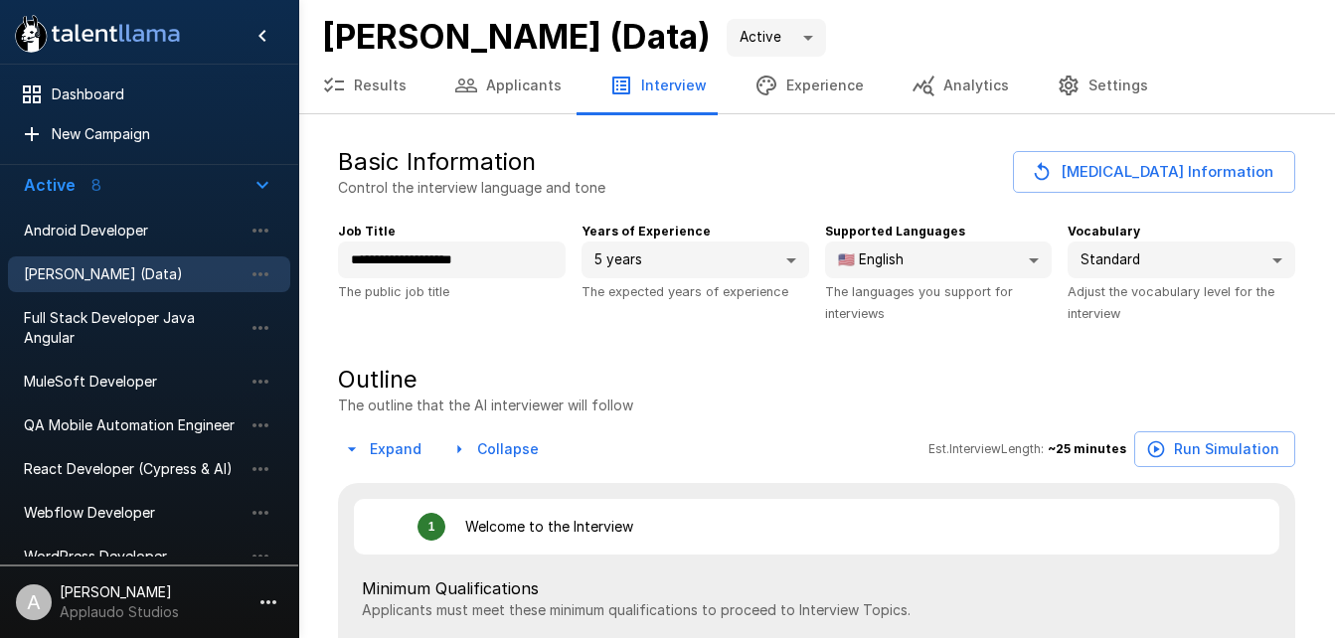
scroll to position [58, 0]
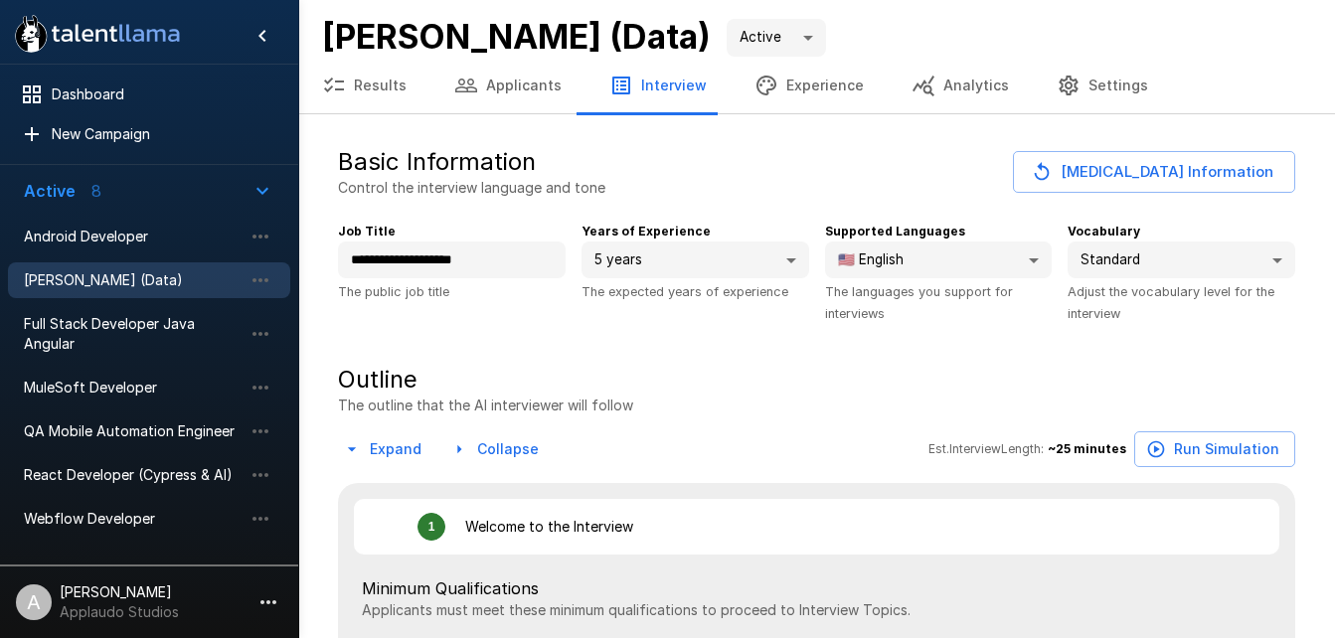
type textarea "*"
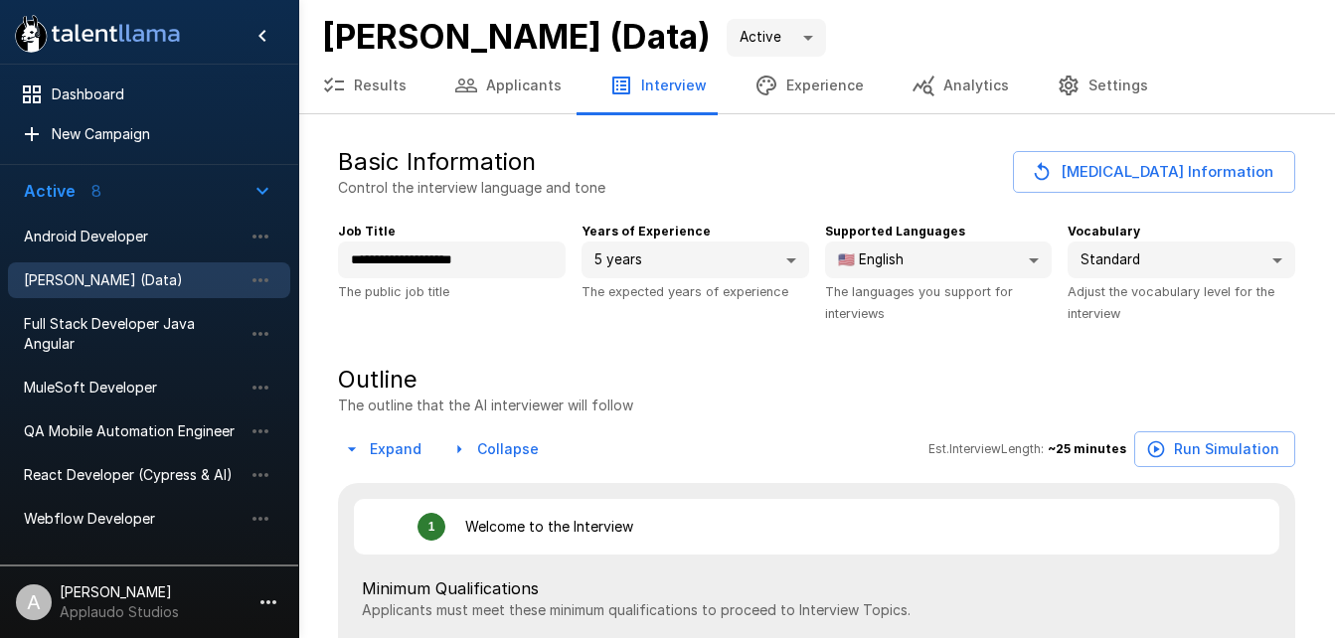
type textarea "*"
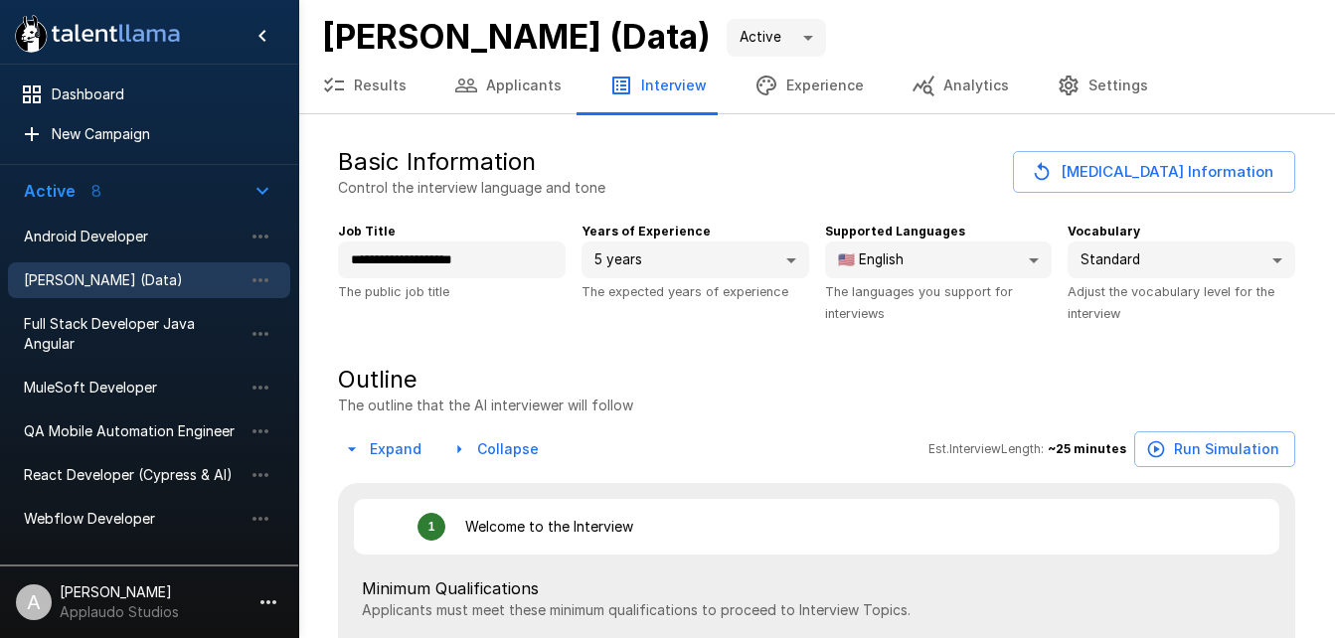
type textarea "*"
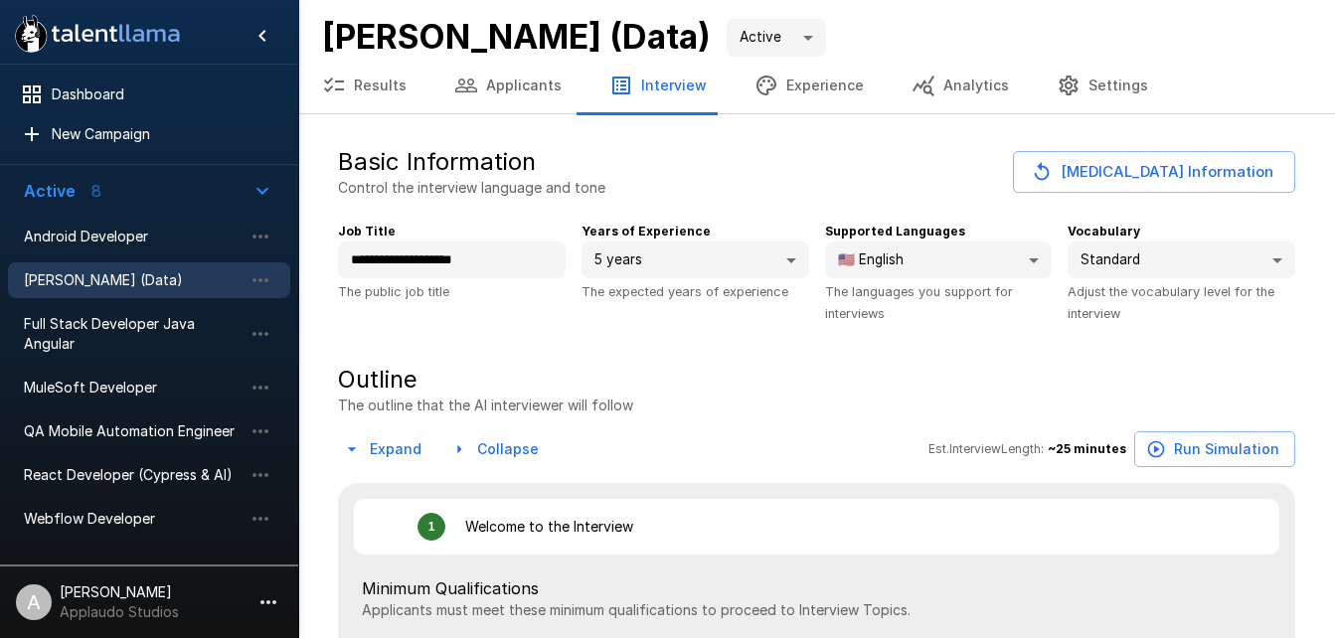
type textarea "*"
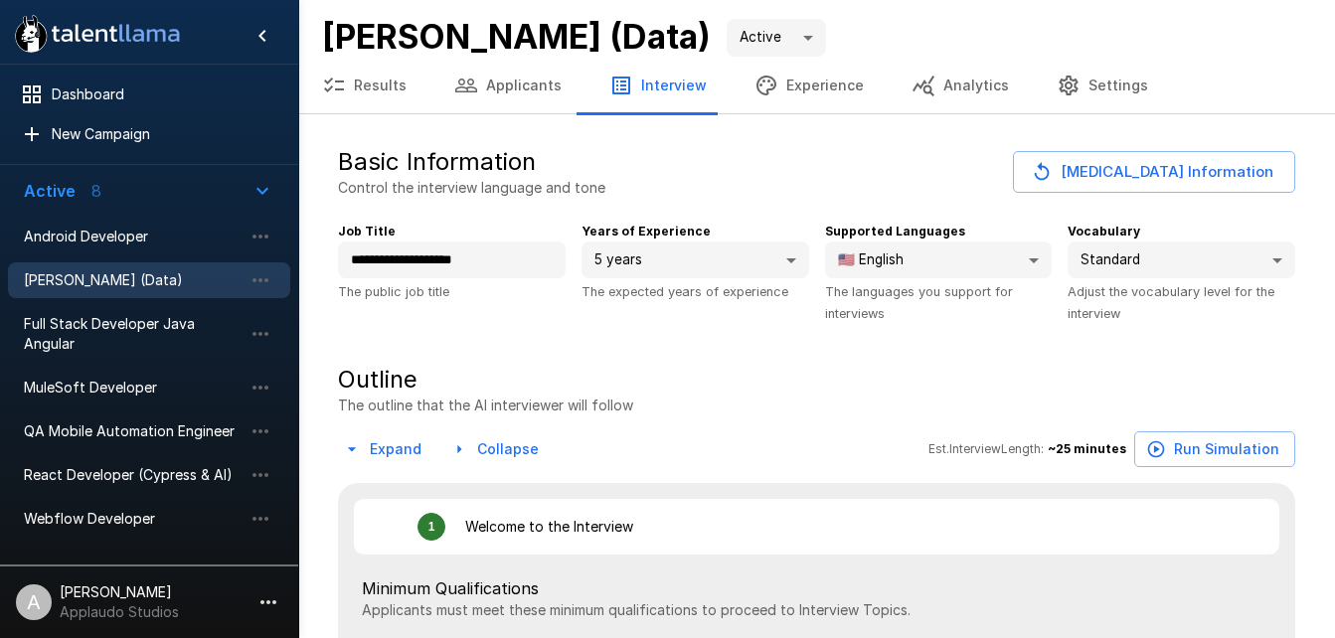
click at [949, 40] on div "[PERSON_NAME] (Data) Active ****" at bounding box center [816, 37] width 989 height 42
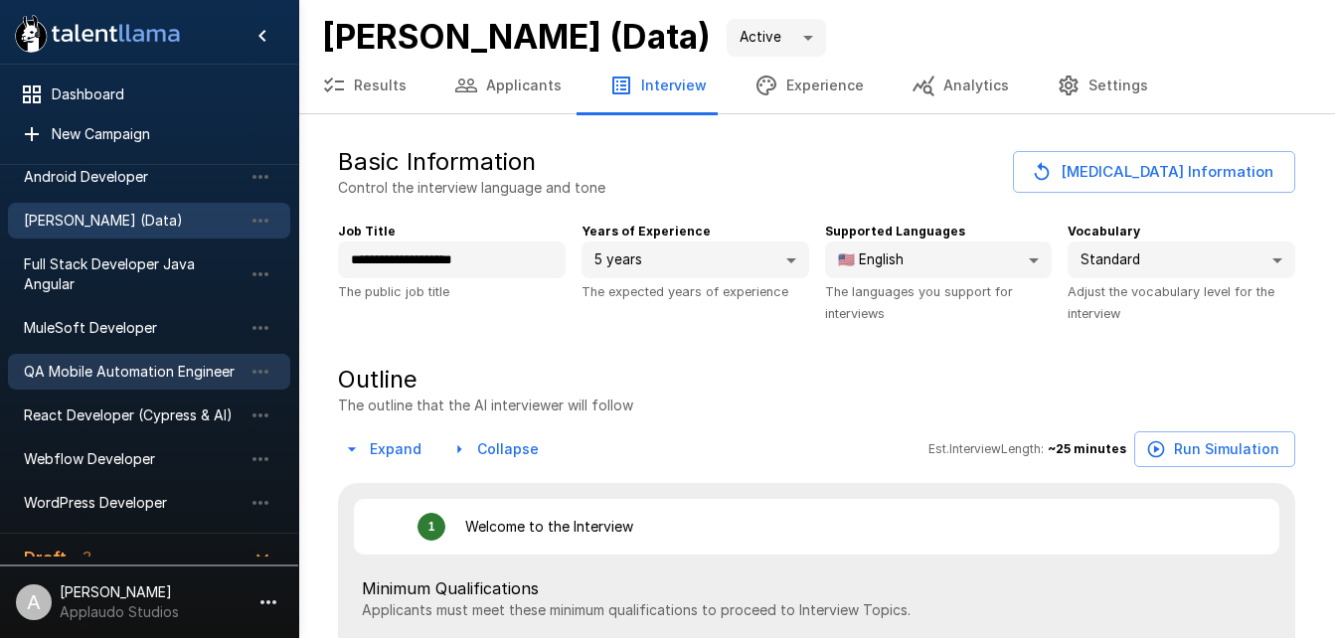
scroll to position [126, 0]
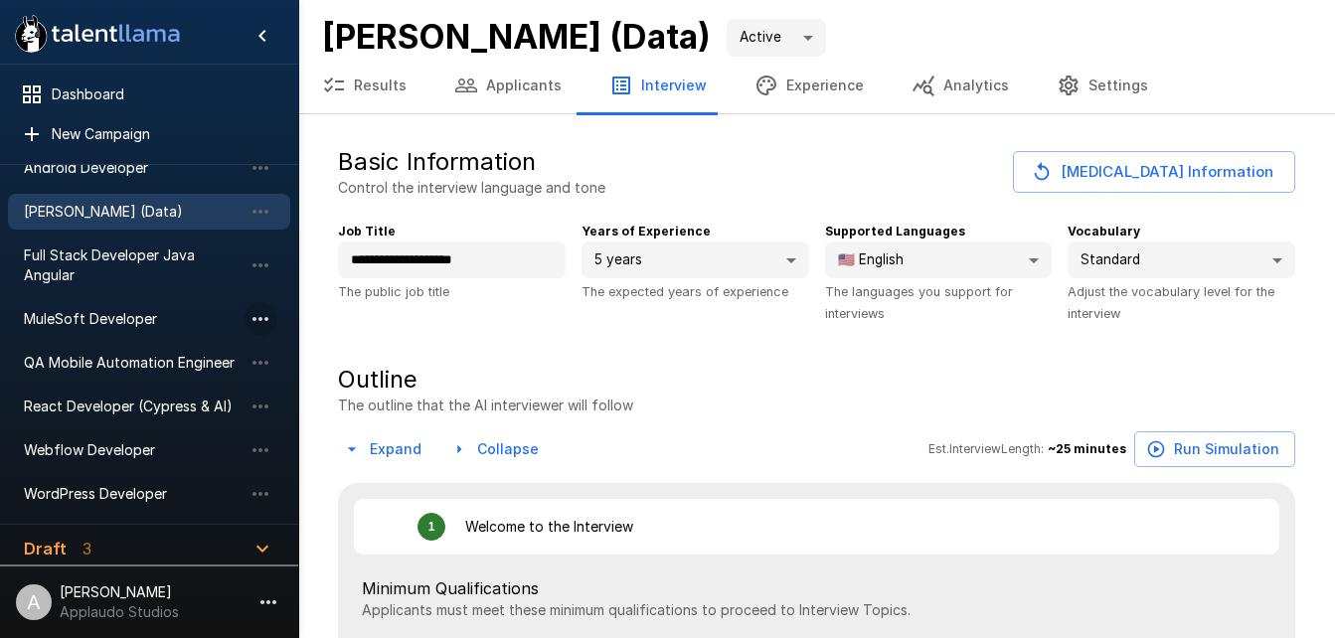
click at [260, 316] on icon "button" at bounding box center [261, 319] width 24 height 24
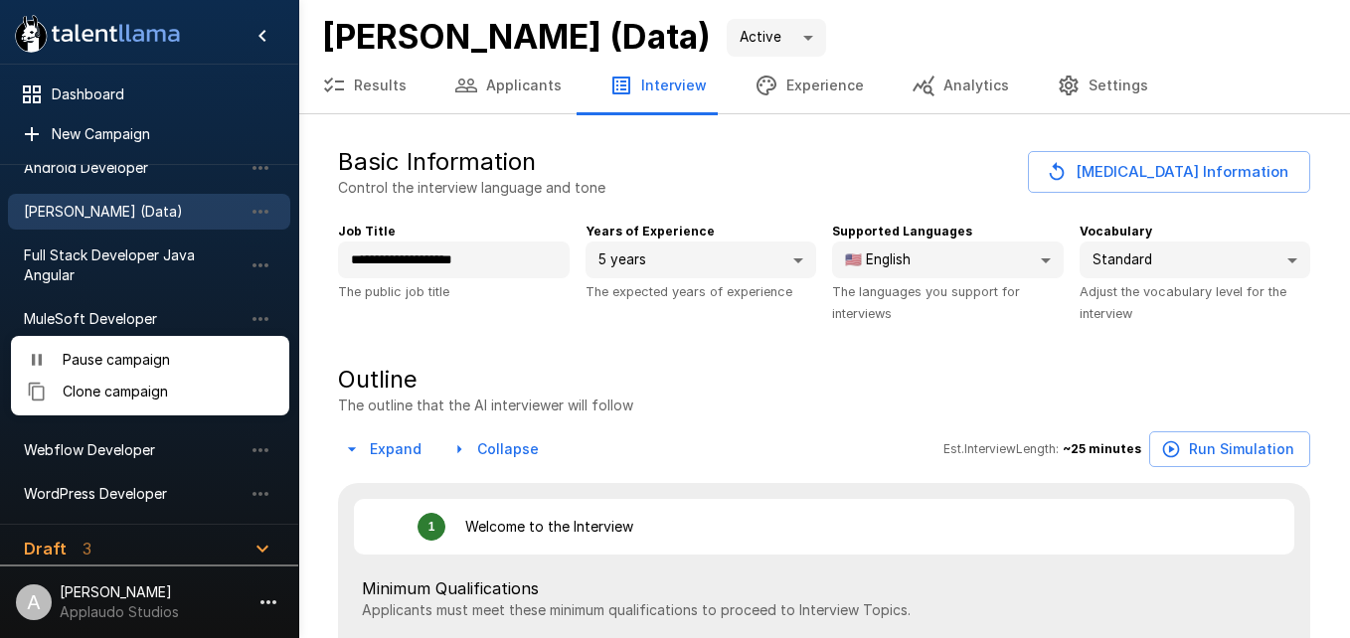
click at [133, 323] on div at bounding box center [675, 319] width 1350 height 638
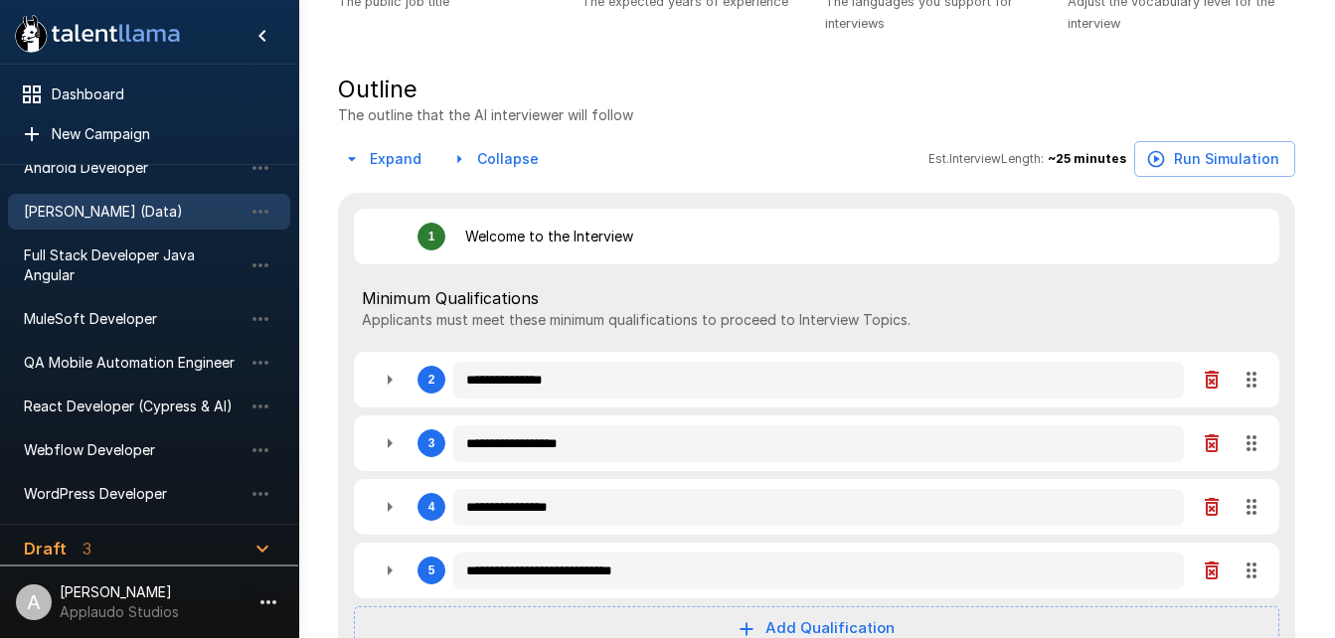
scroll to position [289, 0]
click at [177, 322] on span "MuleSoft Developer" at bounding box center [133, 319] width 219 height 20
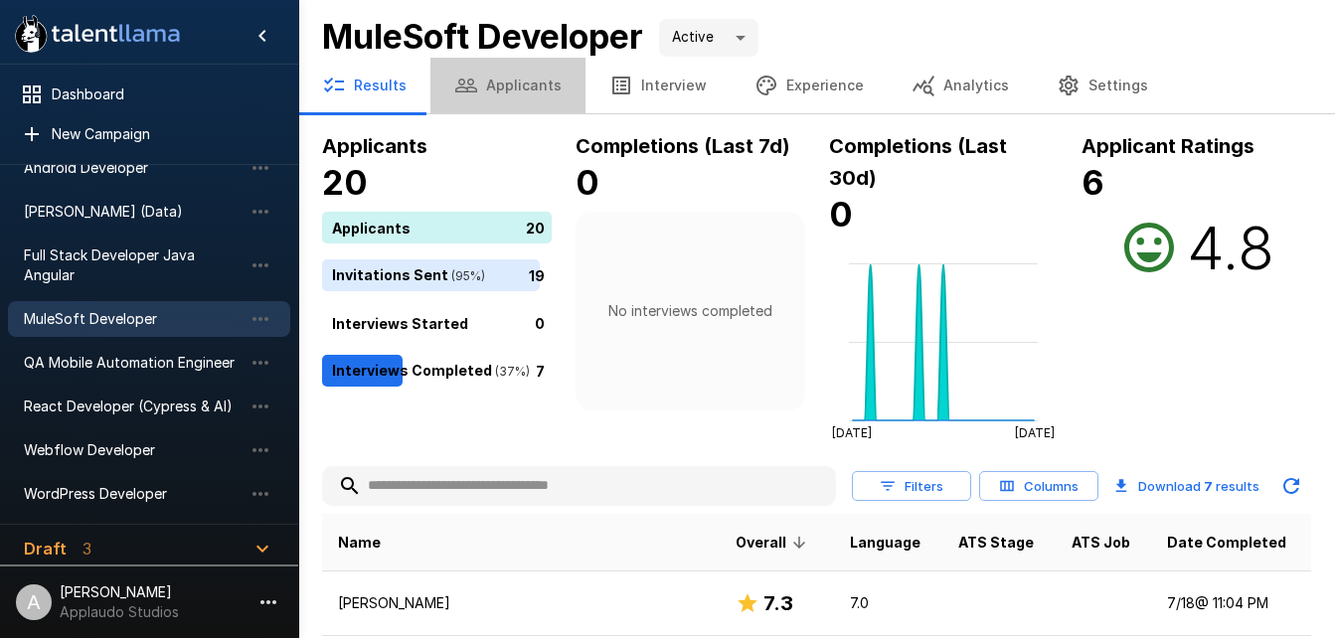
click at [513, 84] on button "Applicants" at bounding box center [508, 86] width 155 height 56
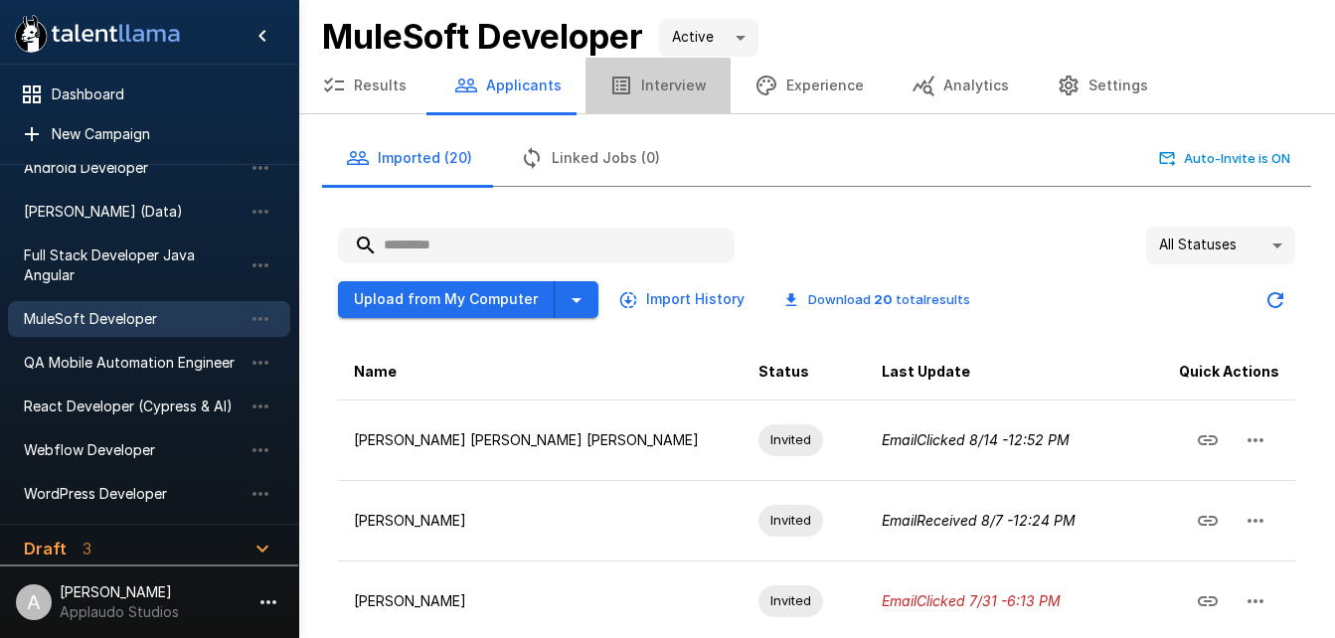
click at [648, 88] on button "Interview" at bounding box center [658, 86] width 145 height 56
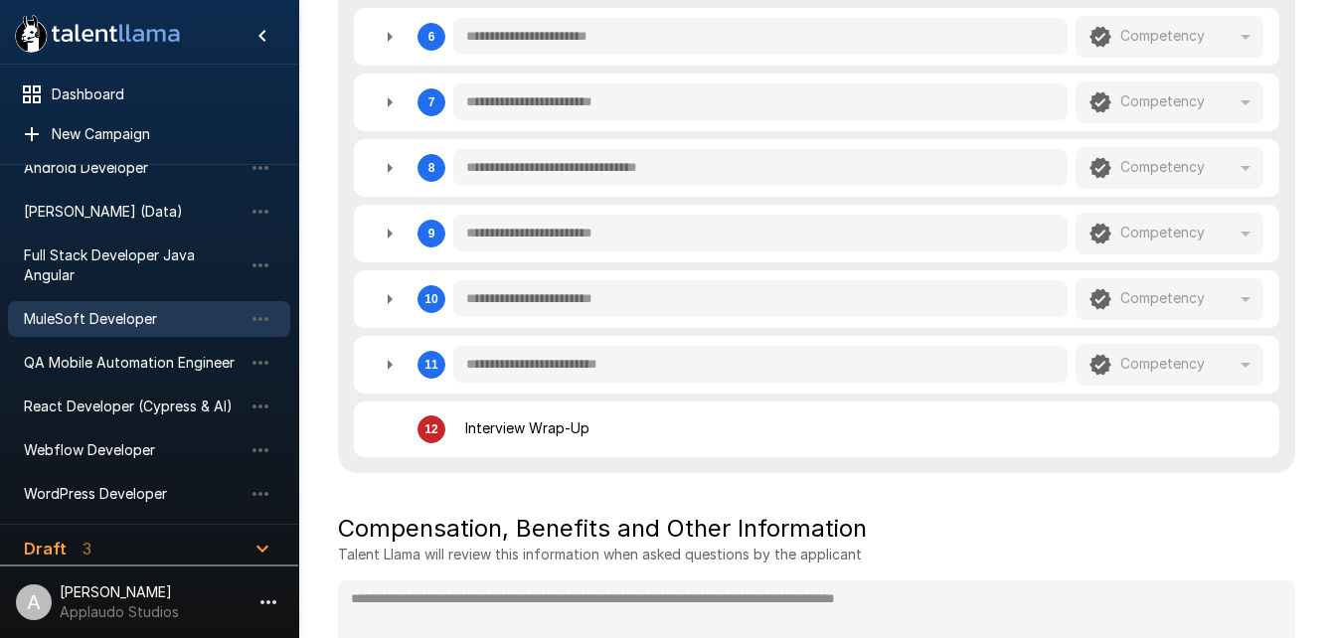
scroll to position [1002, 0]
